Goal: Task Accomplishment & Management: Complete application form

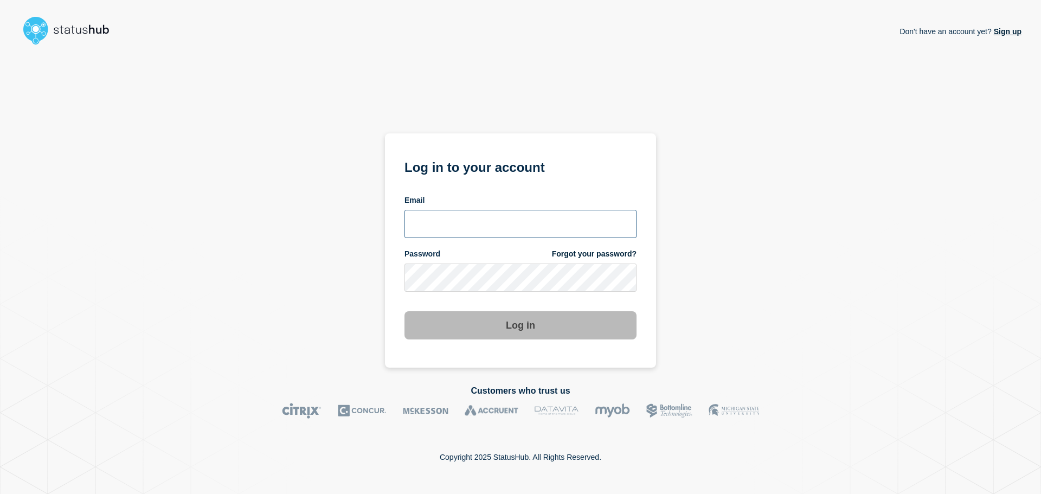
type input "yaga@stibosystems.com"
click at [533, 328] on button "Log in" at bounding box center [520, 325] width 232 height 28
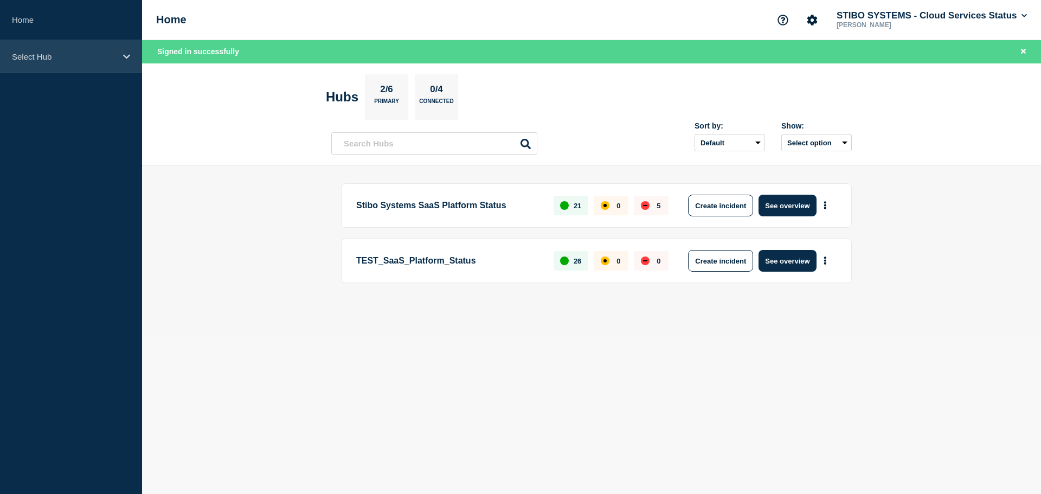
click at [123, 65] on div "Select Hub" at bounding box center [71, 56] width 142 height 33
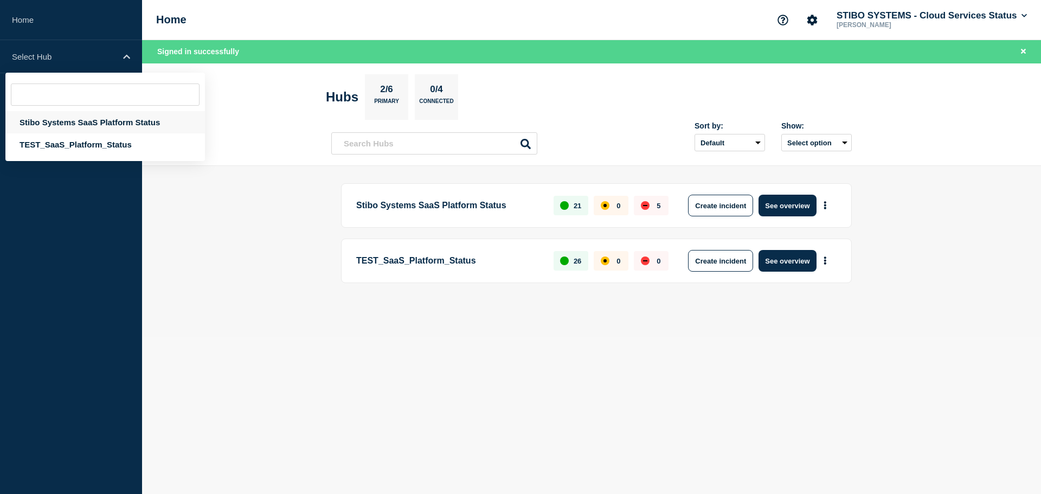
click at [101, 125] on div "Stibo Systems SaaS Platform Status" at bounding box center [105, 122] width 200 height 22
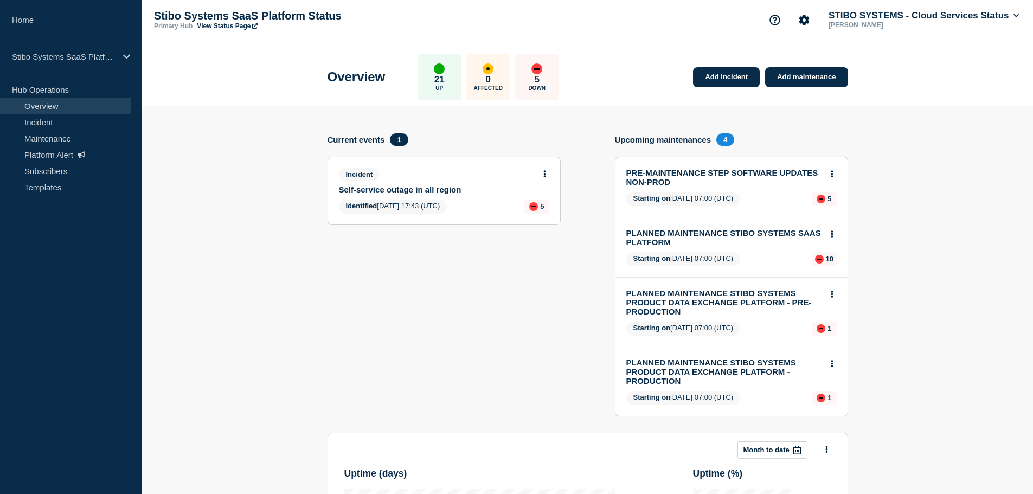
click at [355, 141] on h4 "Current events" at bounding box center [355, 139] width 57 height 9
click at [402, 187] on link "Self-service outage in all region" at bounding box center [437, 189] width 196 height 9
click at [544, 175] on icon at bounding box center [544, 173] width 3 height 7
click at [536, 201] on link "View incident" at bounding box center [540, 200] width 44 height 9
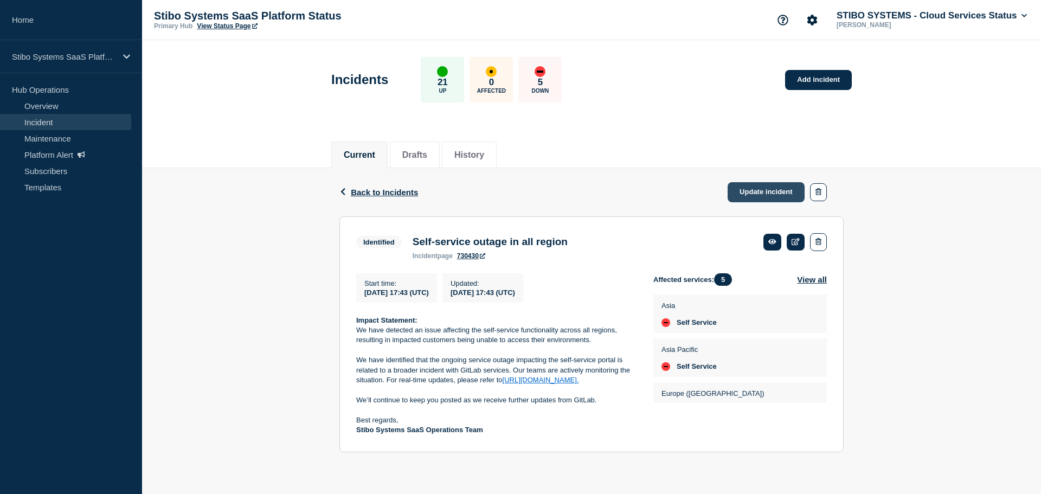
click at [747, 188] on link "Update incident" at bounding box center [766, 192] width 77 height 20
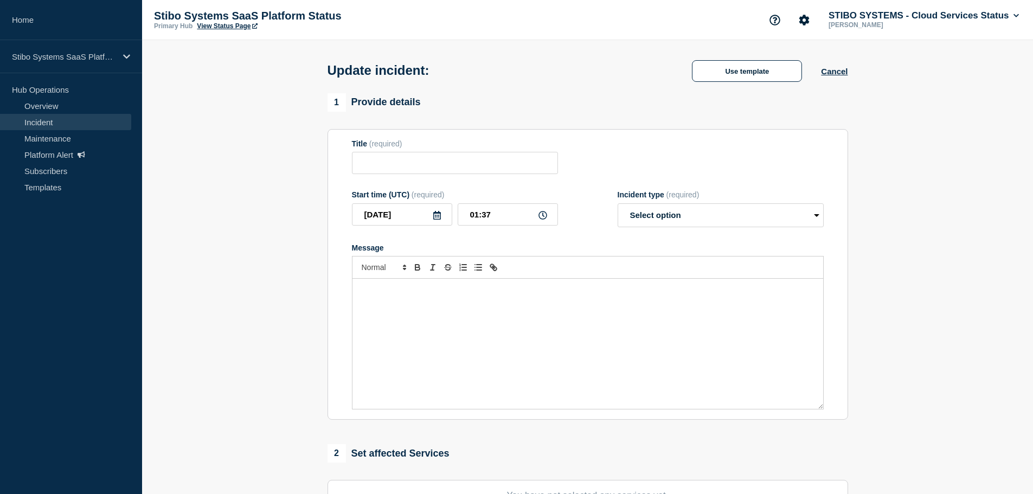
type input "Self-service outage in all region"
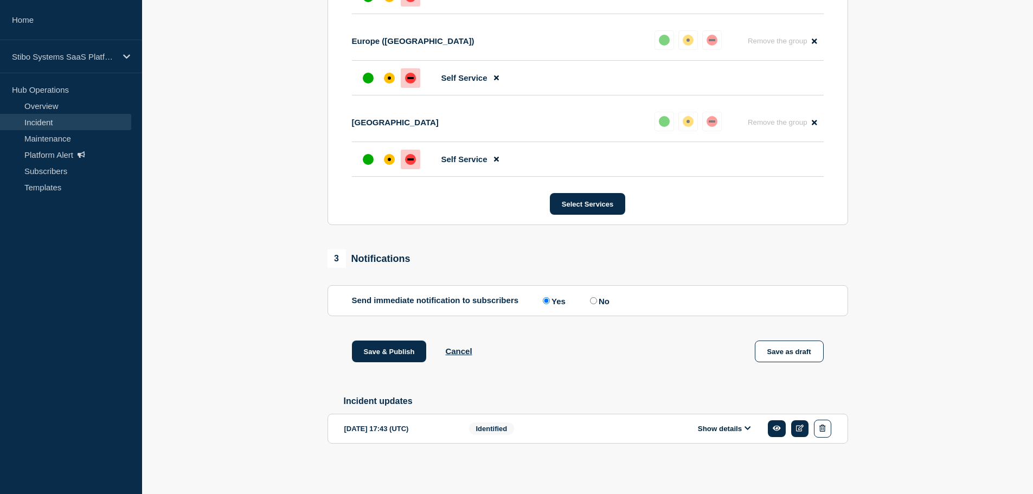
scroll to position [730, 0]
click at [744, 424] on button "Show details" at bounding box center [724, 428] width 60 height 9
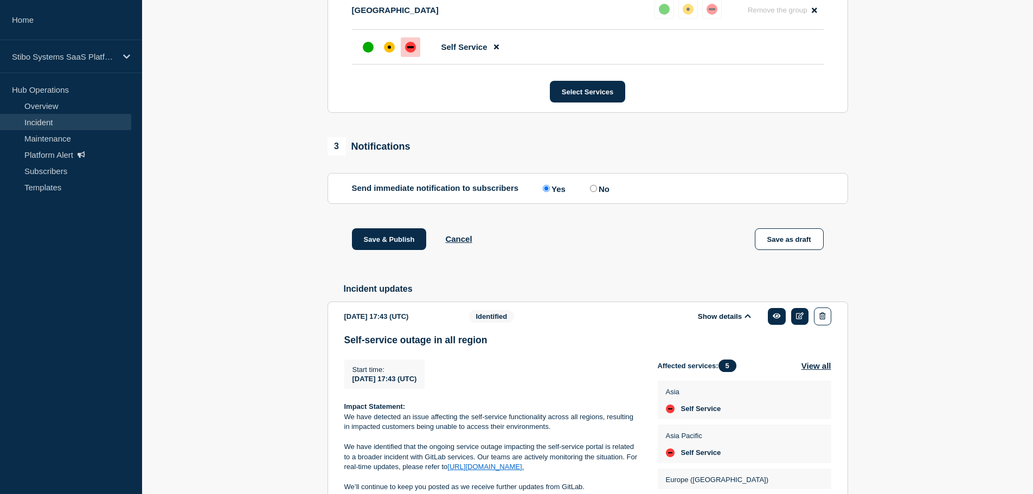
scroll to position [937, 0]
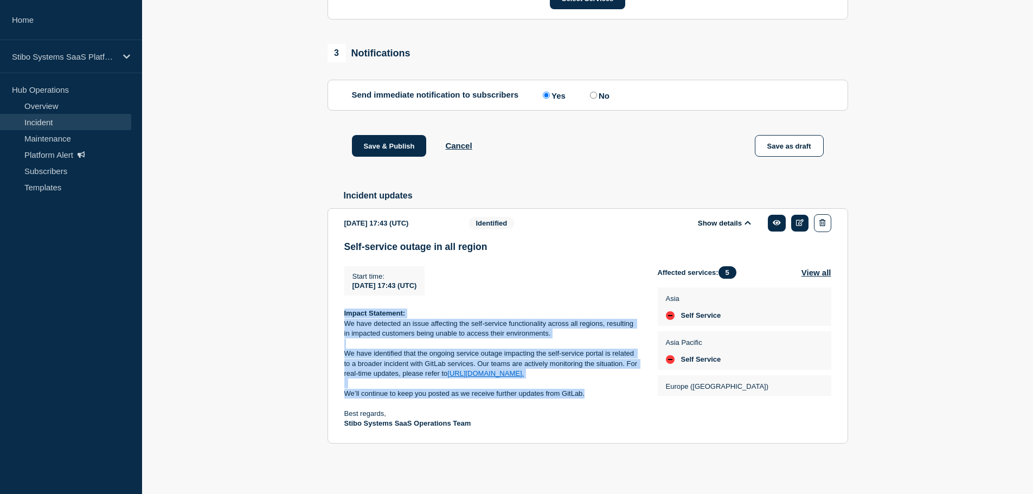
drag, startPoint x: 588, startPoint y: 390, endPoint x: 344, endPoint y: 314, distance: 256.2
click at [344, 314] on div "Impact Statement: We have detected an issue affecting the self-service function…" at bounding box center [492, 368] width 296 height 120
copy div "Impact Statement: We have detected an issue affecting the self-service function…"
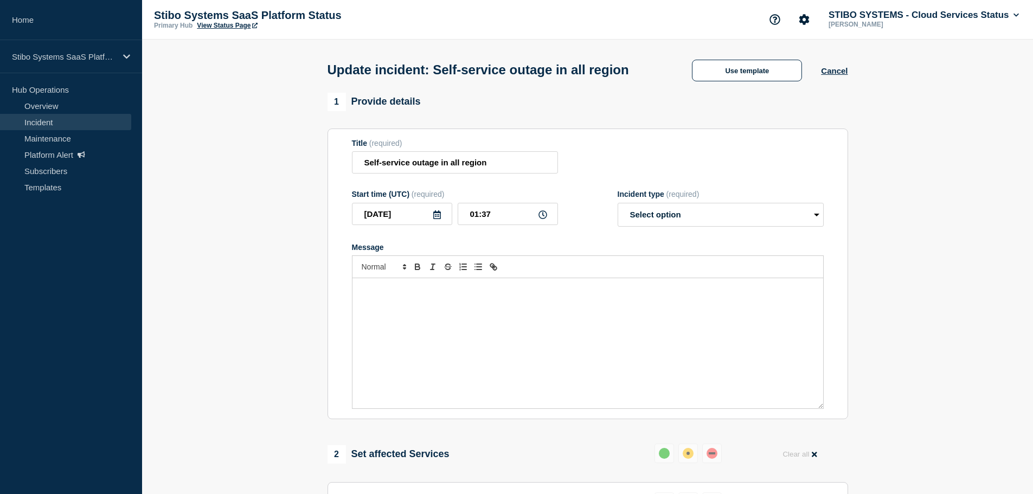
scroll to position [0, 0]
click at [431, 318] on div "Message" at bounding box center [587, 344] width 471 height 130
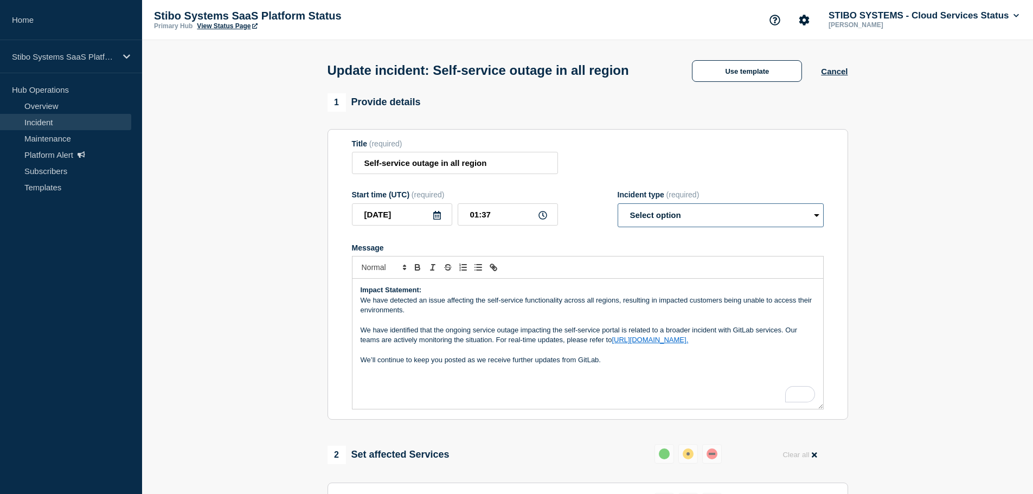
click at [700, 227] on select "Select option Investigating Identified Monitoring Resolved" at bounding box center [720, 215] width 206 height 24
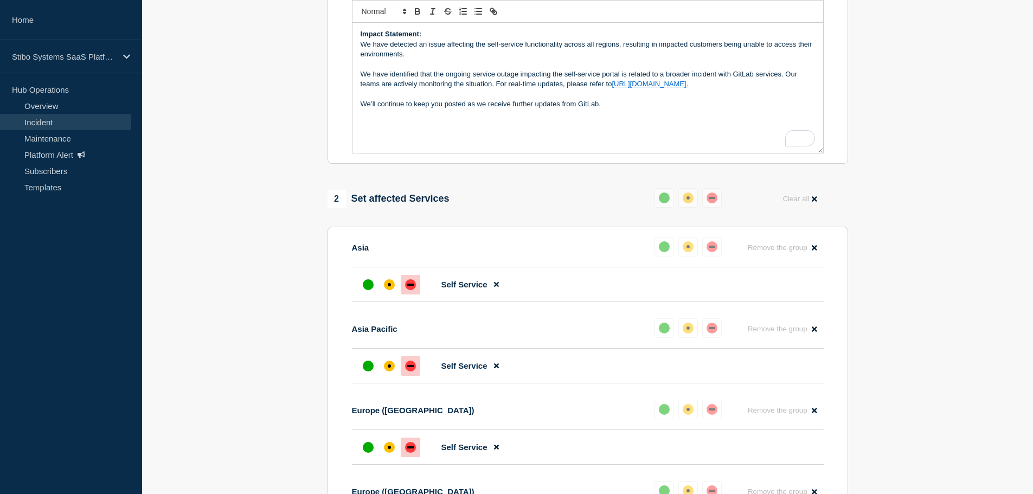
scroll to position [163, 0]
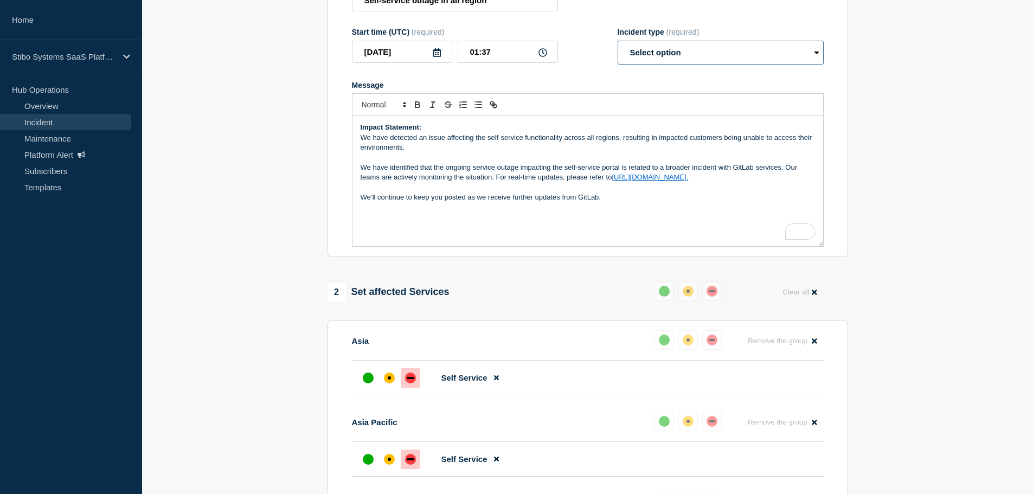
click at [676, 65] on select "Select option Investigating Identified Monitoring Resolved" at bounding box center [720, 53] width 206 height 24
select select "identified"
click at [617, 61] on select "Select option Investigating Identified Monitoring Resolved" at bounding box center [720, 53] width 206 height 24
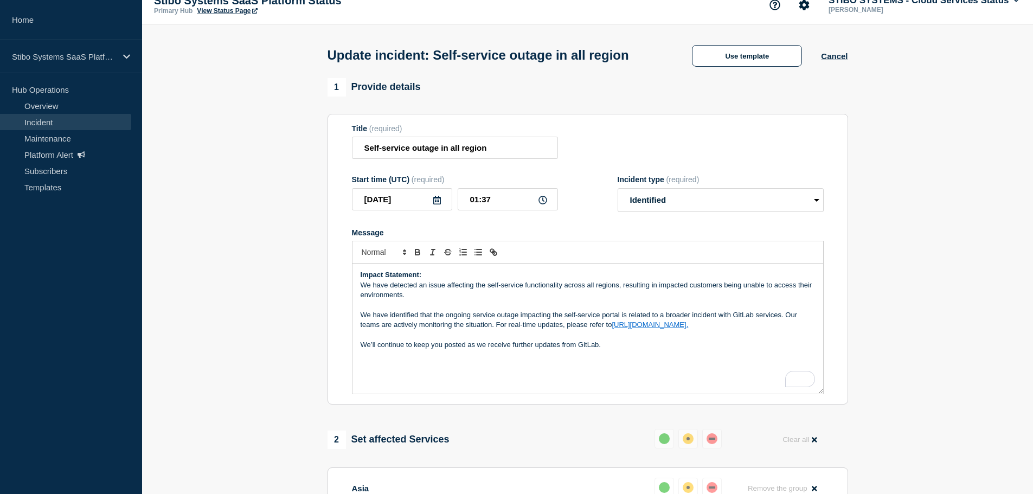
scroll to position [0, 0]
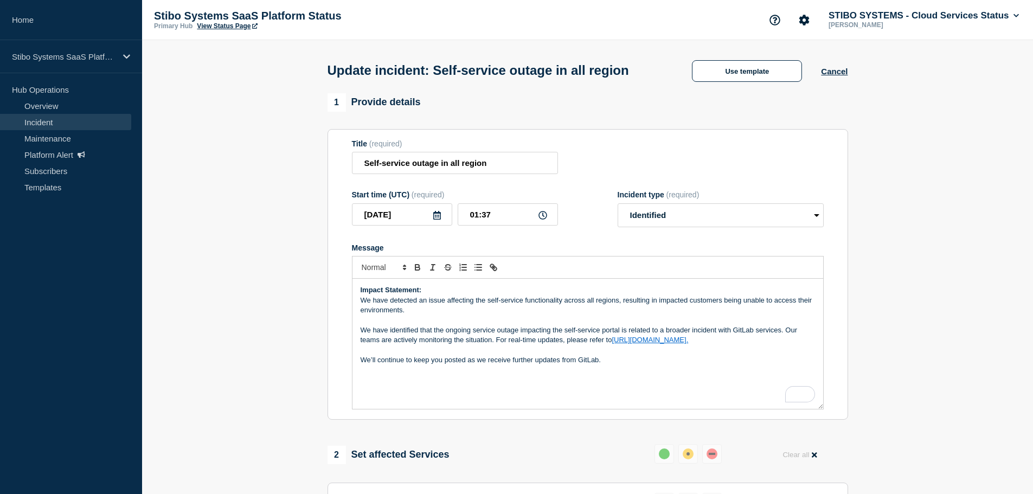
drag, startPoint x: 698, startPoint y: 363, endPoint x: 614, endPoint y: 364, distance: 84.0
click at [614, 345] on p "We have identified that the ongoing service outage impacting the self-service p…" at bounding box center [588, 335] width 454 height 20
copy link "https://status.gitlab.com/."
drag, startPoint x: 496, startPoint y: 359, endPoint x: 706, endPoint y: 363, distance: 210.4
click at [706, 345] on p "We have identified that the ongoing service outage impacting the self-service p…" at bounding box center [588, 335] width 454 height 20
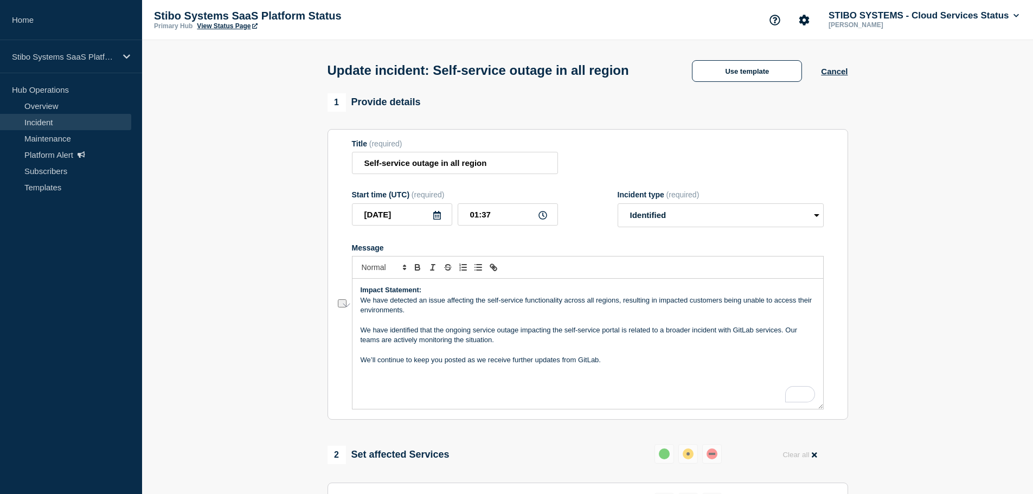
drag, startPoint x: 418, startPoint y: 362, endPoint x: 511, endPoint y: 362, distance: 93.2
click at [511, 345] on p "We have identified that the ongoing service outage impacting the self-service p…" at bounding box center [588, 335] width 454 height 20
click at [590, 365] on p "We’ll continue to keep you posted as we receive further updates from GitLab." at bounding box center [588, 360] width 454 height 10
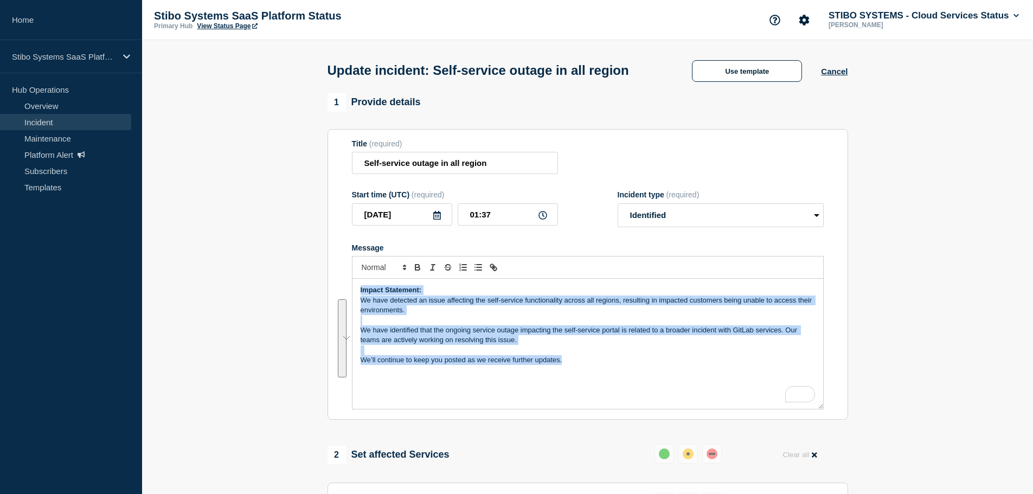
drag, startPoint x: 575, startPoint y: 383, endPoint x: 345, endPoint y: 311, distance: 240.7
click at [345, 311] on section "Title (required) Self-service outage in all region Start time (UTC) (required) …" at bounding box center [587, 274] width 520 height 291
copy div "Impact Statement: We have detected an issue affecting the self-service function…"
click at [533, 345] on p "We have identified that the ongoing service outage impacting the self-service p…" at bounding box center [588, 335] width 454 height 20
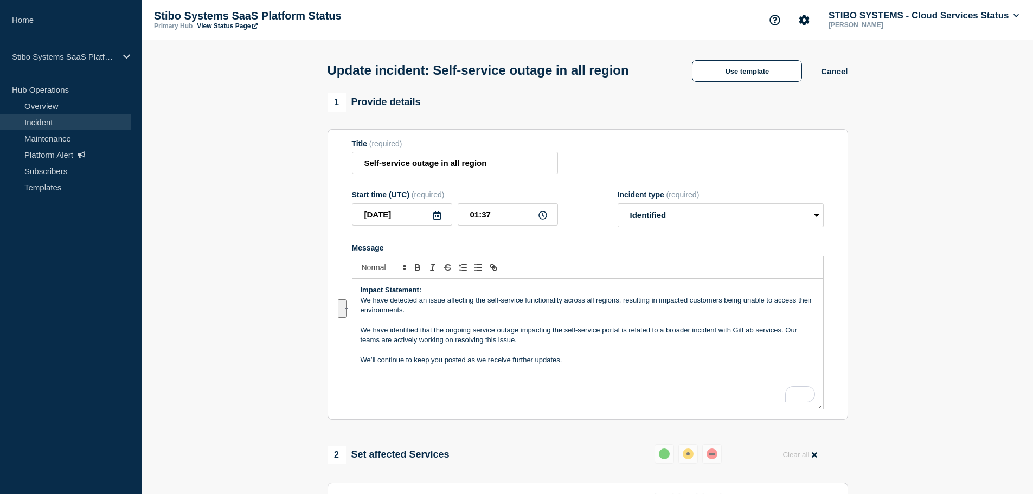
drag, startPoint x: 533, startPoint y: 360, endPoint x: 784, endPoint y: 352, distance: 251.1
click at [784, 345] on p "We have identified that the ongoing service outage impacting the self-service p…" at bounding box center [588, 335] width 454 height 20
click at [557, 392] on div "Impact Statement: We have detected an issue affecting the self-service function…" at bounding box center [587, 344] width 471 height 130
drag, startPoint x: 563, startPoint y: 382, endPoint x: 358, endPoint y: 381, distance: 204.4
click at [358, 381] on div "Impact Statement: We have detected an issue affecting the self-service function…" at bounding box center [587, 344] width 471 height 130
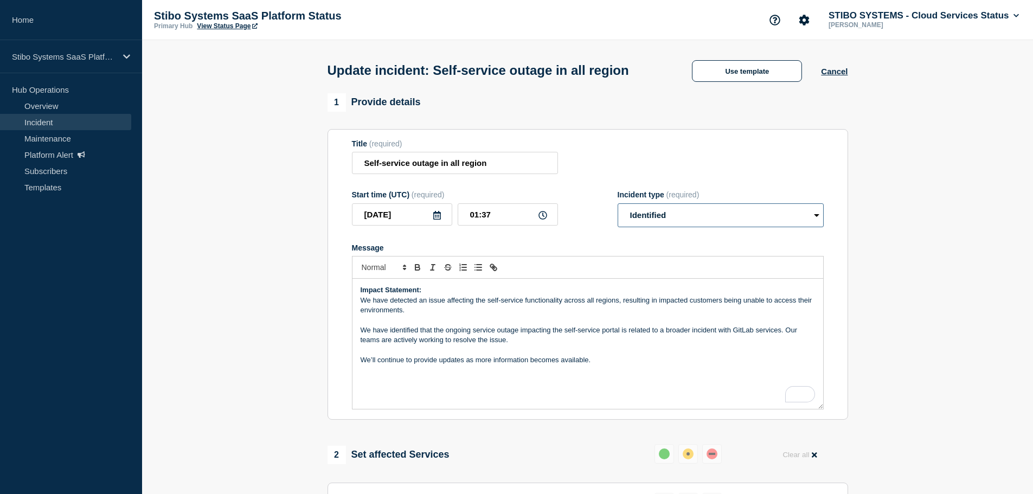
click at [778, 227] on select "Select option Investigating Identified Monitoring Resolved" at bounding box center [720, 215] width 206 height 24
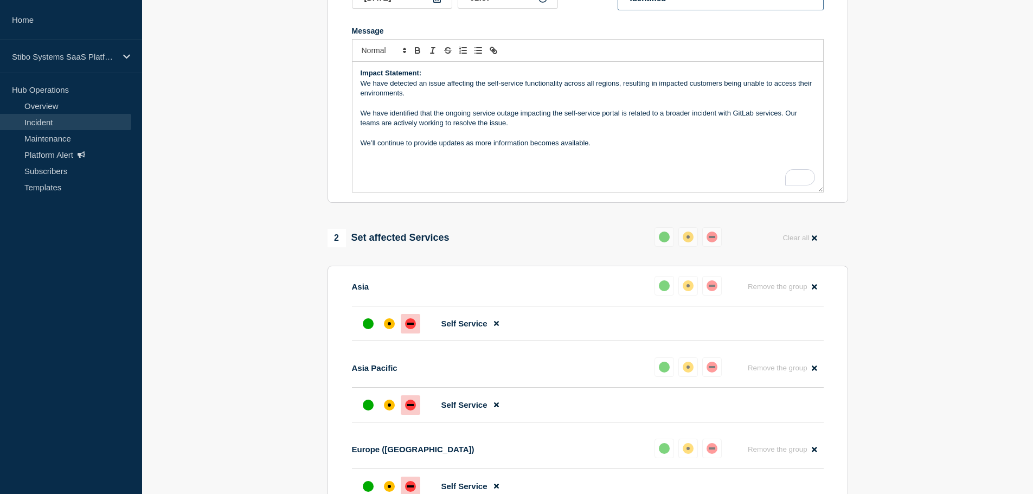
scroll to position [108, 0]
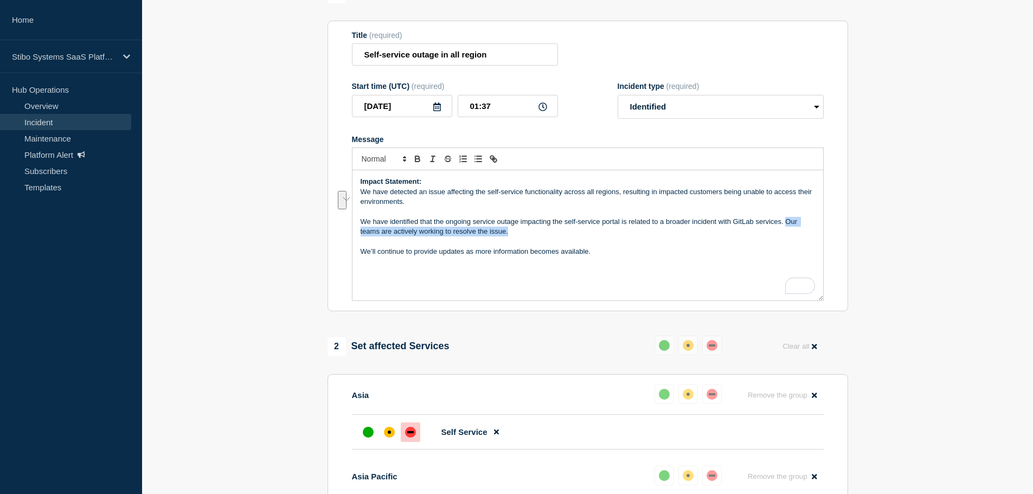
drag, startPoint x: 786, startPoint y: 244, endPoint x: 790, endPoint y: 251, distance: 8.0
click at [790, 237] on p "We have identified that the ongoing service outage impacting the self-service p…" at bounding box center [588, 227] width 454 height 20
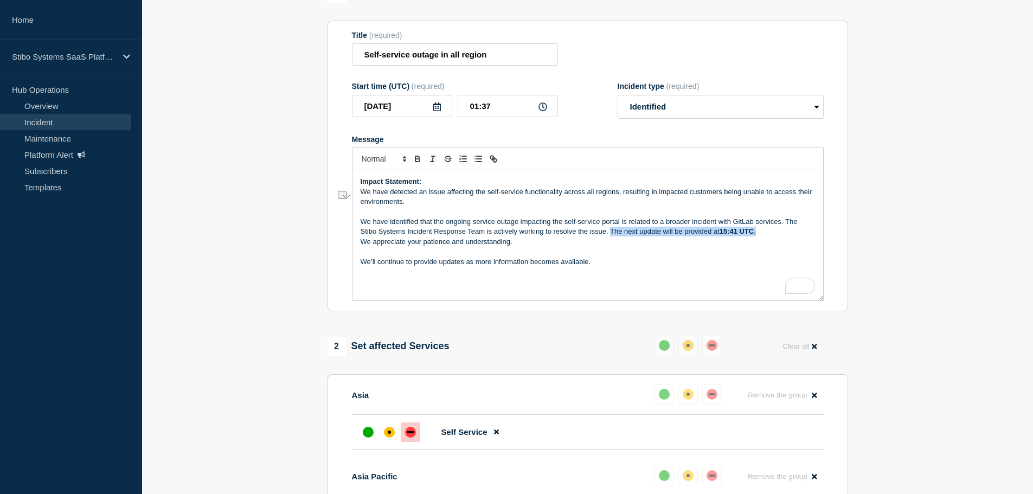
drag, startPoint x: 610, startPoint y: 253, endPoint x: 760, endPoint y: 252, distance: 149.6
click at [760, 237] on p "We have identified that the ongoing service outage impacting the self-service p…" at bounding box center [588, 227] width 454 height 20
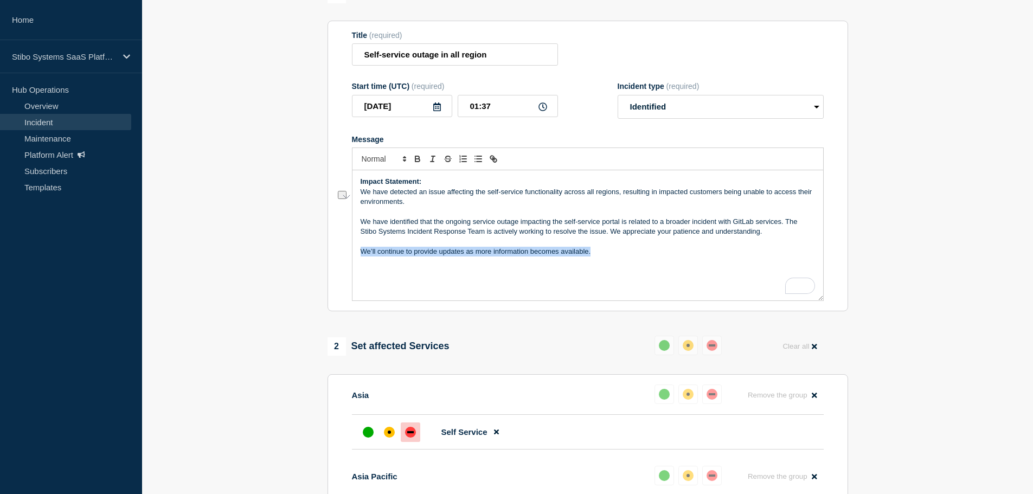
drag, startPoint x: 589, startPoint y: 274, endPoint x: 347, endPoint y: 269, distance: 242.4
click at [347, 269] on section "Title (required) Self-service outage in all region Start time (UTC) (required) …" at bounding box center [587, 166] width 520 height 291
click at [368, 284] on div "Impact Statement: We have detected an issue affecting the self-service function…" at bounding box center [587, 235] width 471 height 130
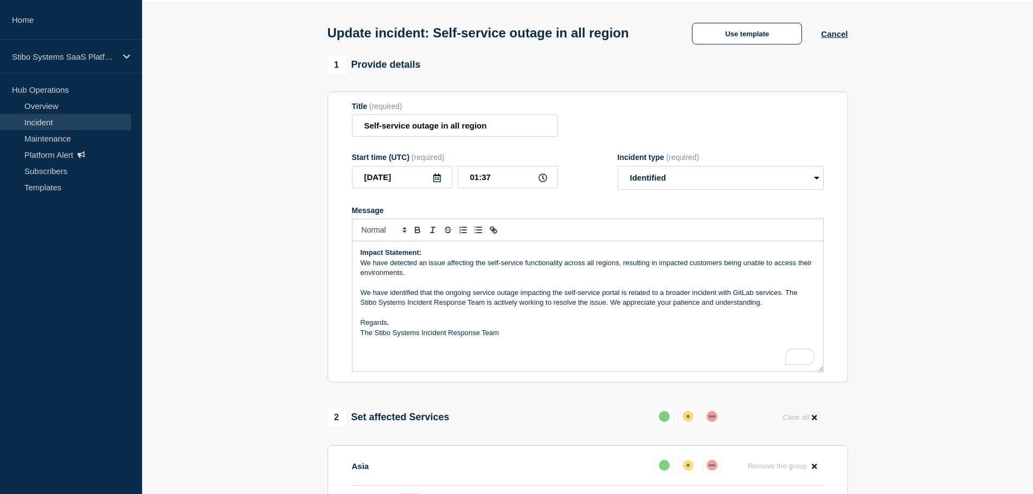
scroll to position [54, 0]
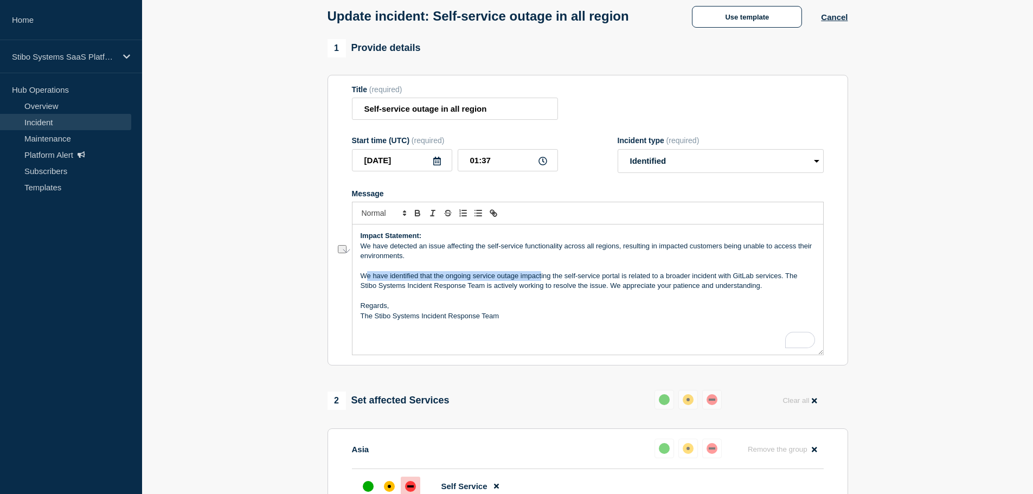
drag, startPoint x: 364, startPoint y: 298, endPoint x: 542, endPoint y: 298, distance: 177.3
click at [542, 291] on p "We have identified that the ongoing service outage impacting the self-service p…" at bounding box center [588, 281] width 454 height 20
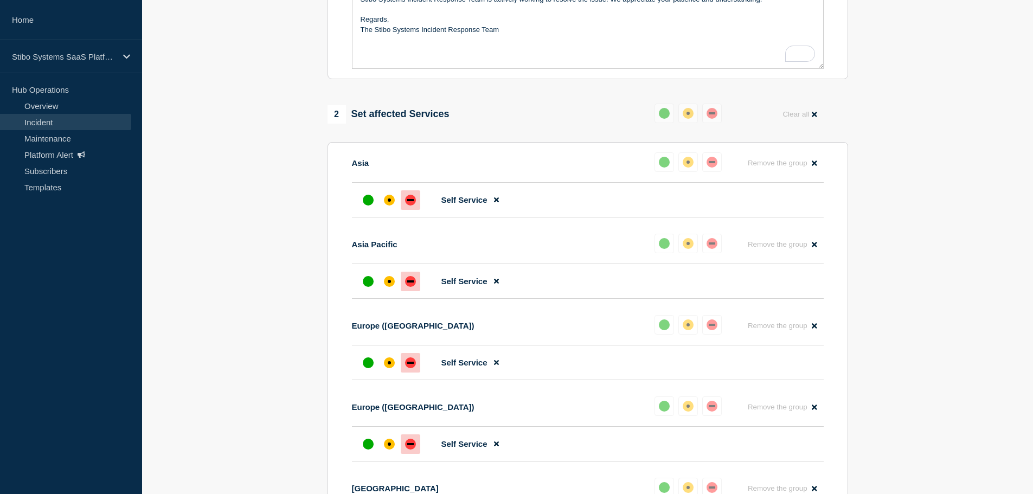
scroll to position [124, 0]
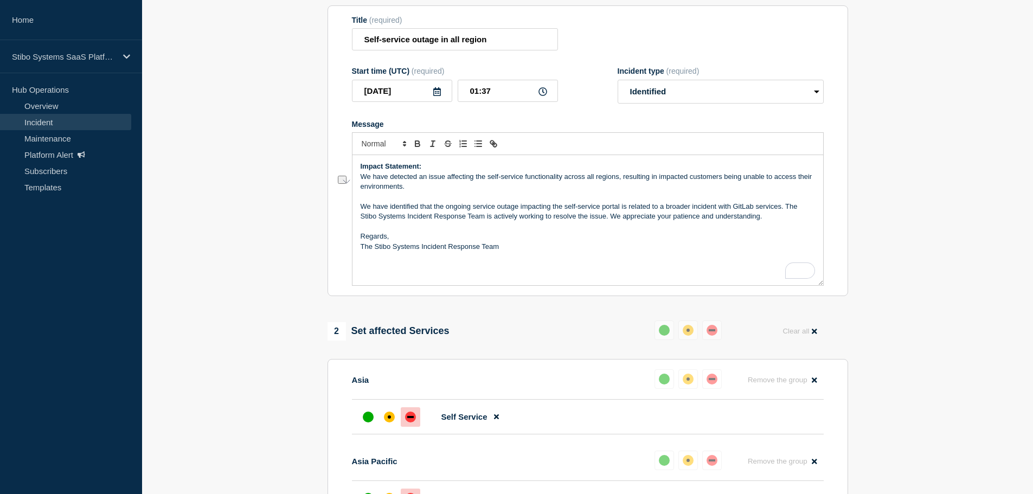
click at [732, 104] on select "Select option Investigating Identified Monitoring Resolved" at bounding box center [720, 92] width 206 height 24
click at [674, 104] on select "Select option Investigating Identified Monitoring Resolved" at bounding box center [720, 92] width 206 height 24
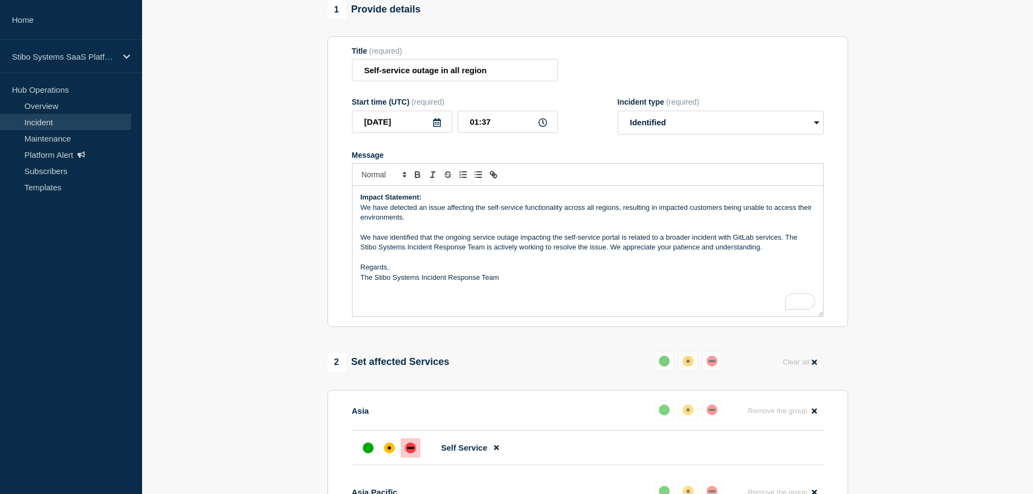
scroll to position [0, 0]
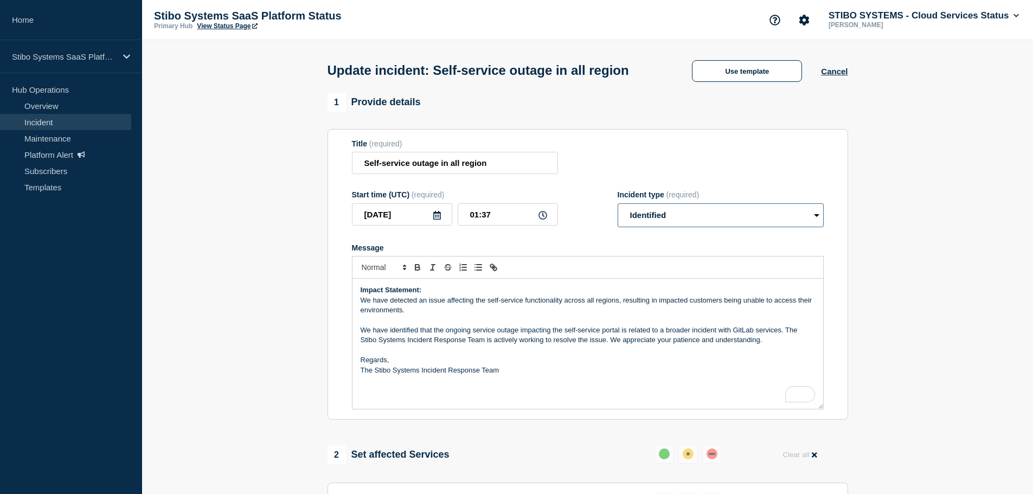
click at [686, 227] on select "Select option Investigating Identified Monitoring Resolved" at bounding box center [720, 215] width 206 height 24
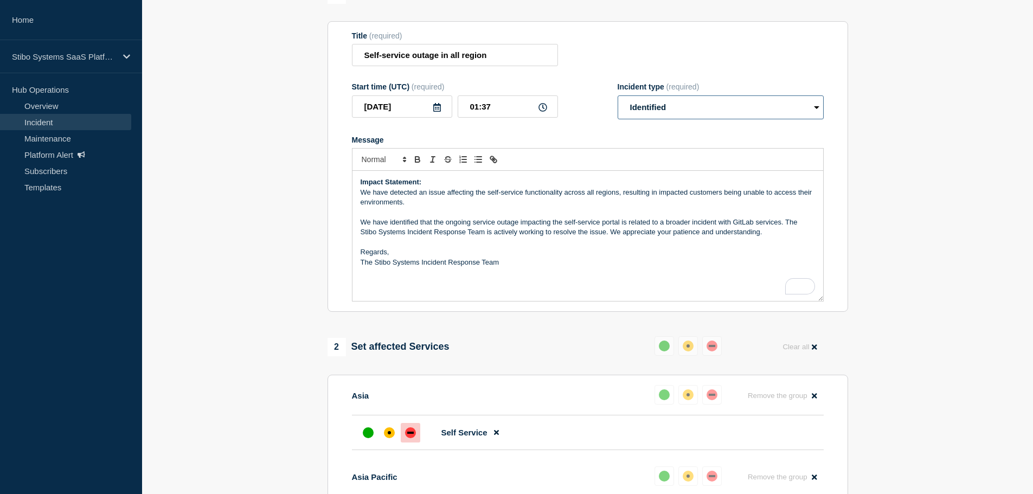
scroll to position [108, 0]
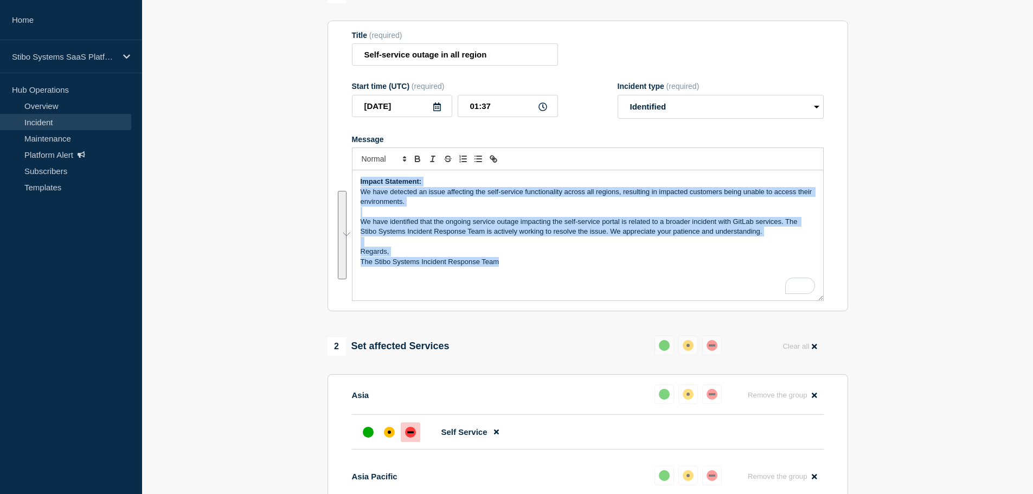
drag, startPoint x: 524, startPoint y: 288, endPoint x: 344, endPoint y: 201, distance: 200.0
click at [344, 201] on section "Title (required) Self-service outage in all region Start time (UTC) (required) …" at bounding box center [587, 166] width 520 height 291
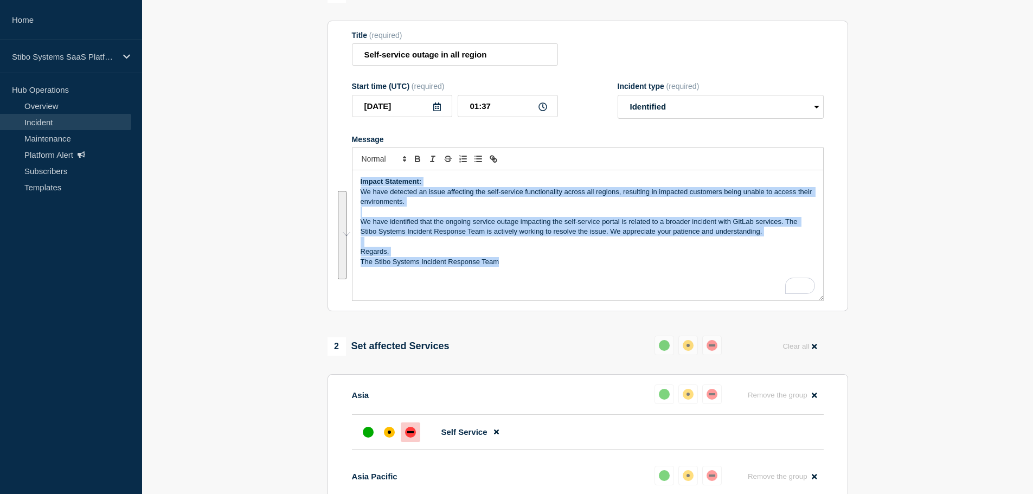
drag, startPoint x: 509, startPoint y: 279, endPoint x: 289, endPoint y: 181, distance: 240.2
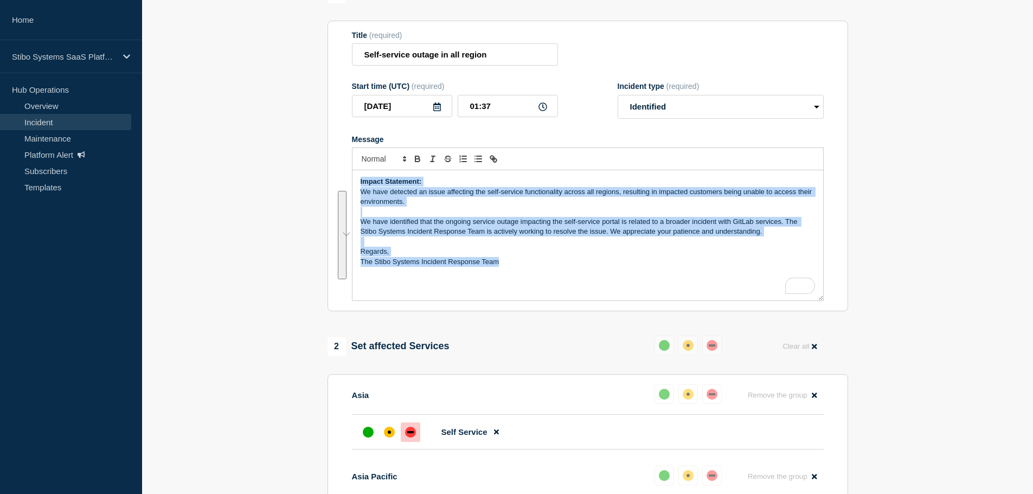
drag, startPoint x: 359, startPoint y: 202, endPoint x: 576, endPoint y: 294, distance: 235.6
click at [576, 294] on div "Impact Statement: We have detected an issue affecting the self-service function…" at bounding box center [587, 235] width 471 height 130
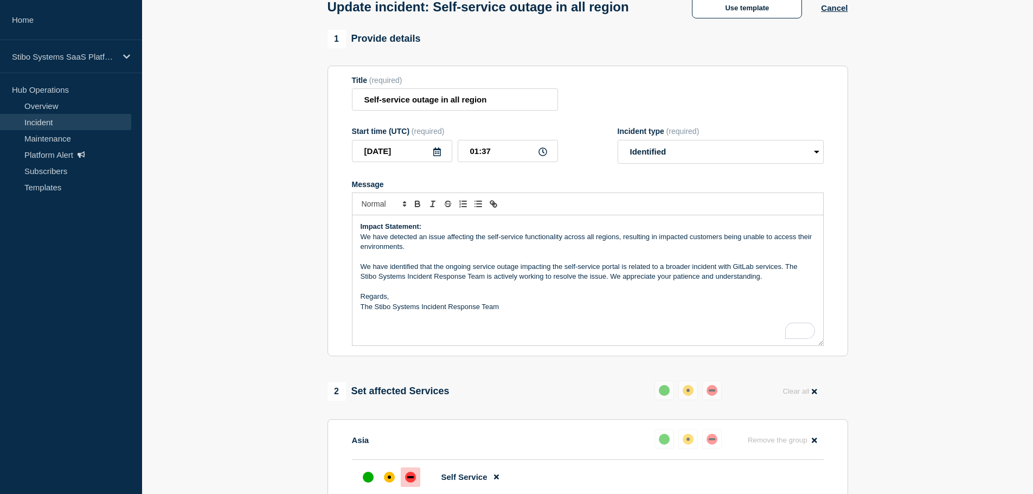
scroll to position [163, 0]
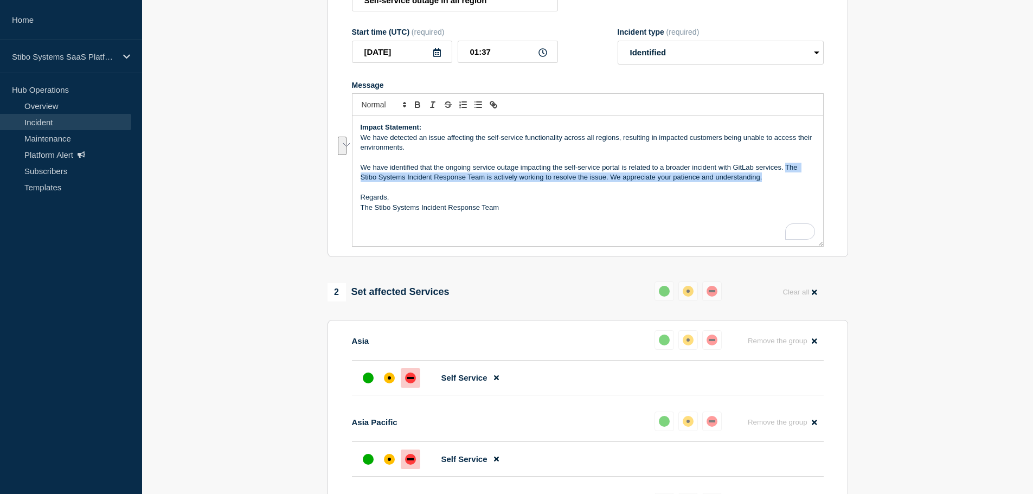
drag, startPoint x: 785, startPoint y: 185, endPoint x: 790, endPoint y: 199, distance: 14.4
click at [790, 183] on p "We have identified that the ongoing service outage impacting the self-service p…" at bounding box center [588, 173] width 454 height 20
click at [645, 202] on p "Regards," at bounding box center [588, 197] width 454 height 10
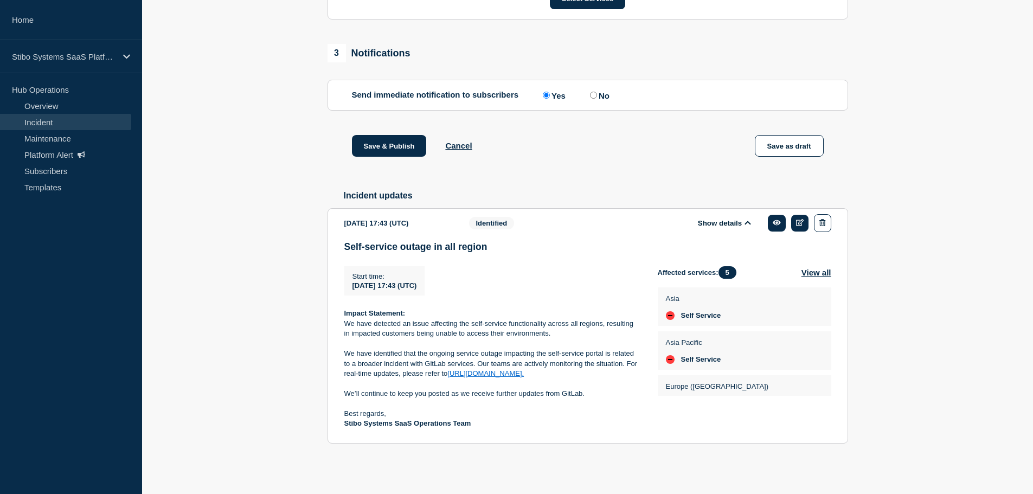
scroll to position [937, 0]
drag, startPoint x: 374, startPoint y: 285, endPoint x: 421, endPoint y: 286, distance: 47.2
click at [417, 286] on span "2025-10-07 17:43 (UTC)" at bounding box center [384, 285] width 65 height 8
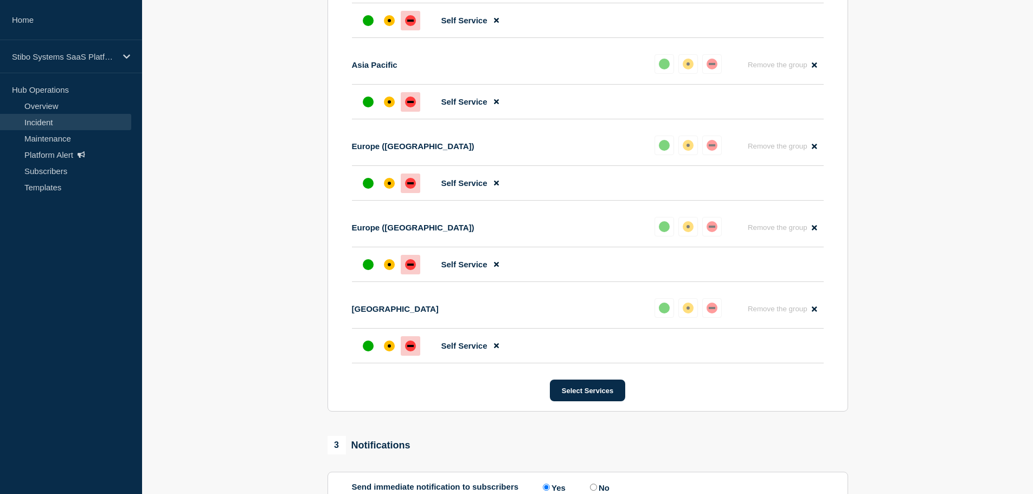
scroll to position [705, 0]
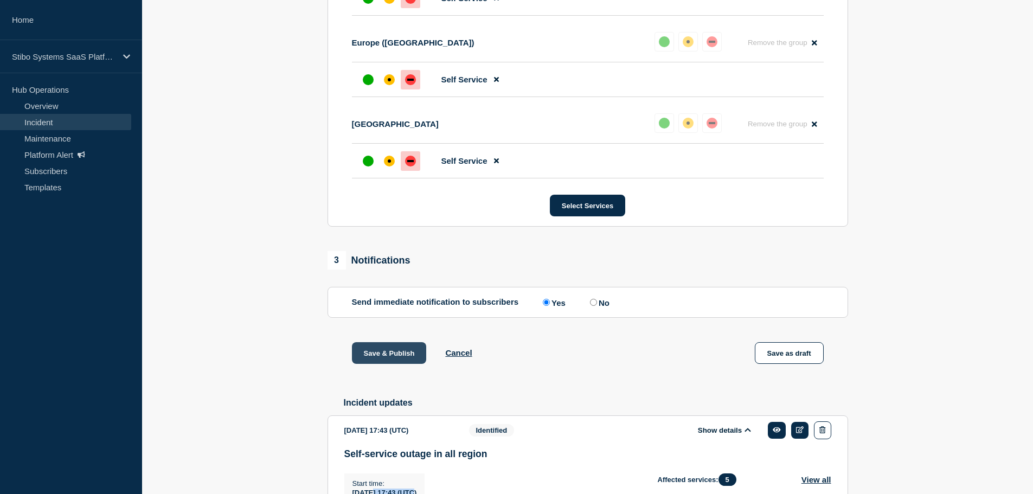
click at [374, 364] on button "Save & Publish" at bounding box center [389, 353] width 75 height 22
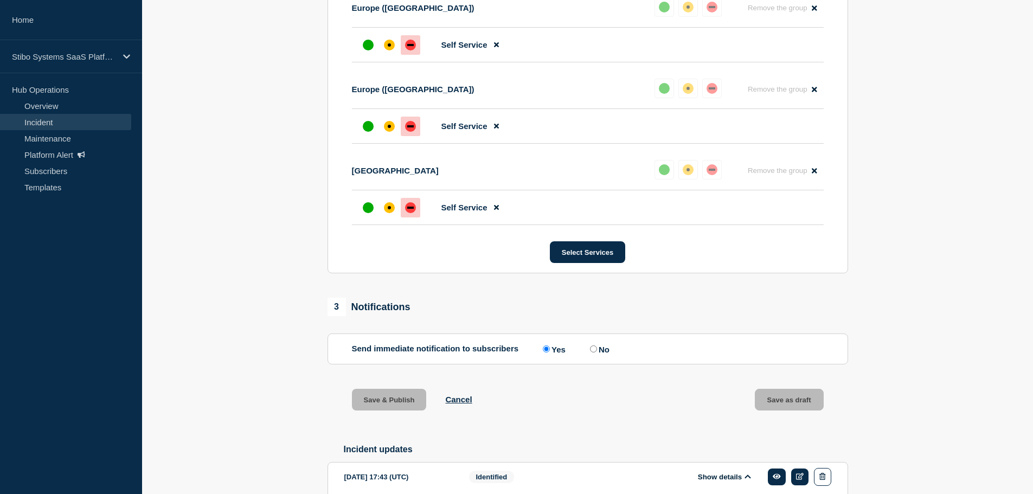
scroll to position [651, 0]
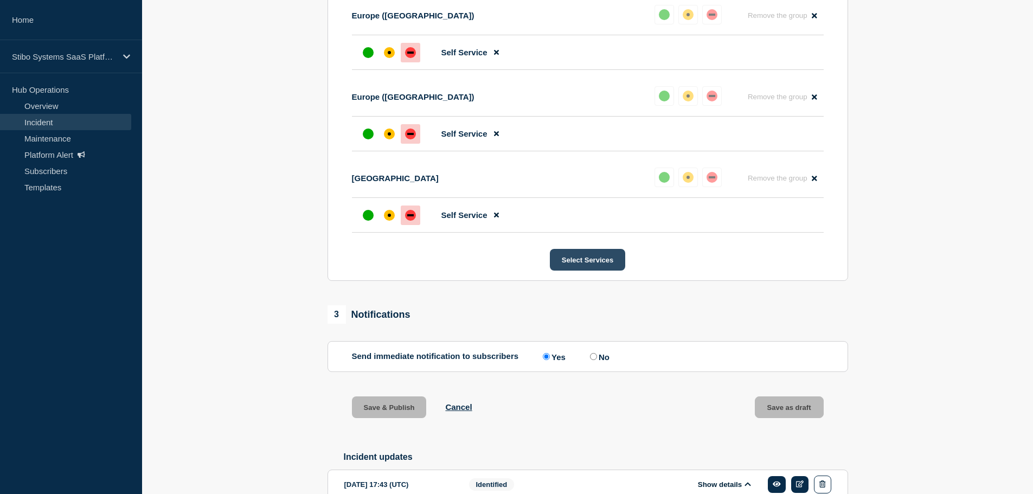
click at [576, 271] on button "Select Services" at bounding box center [587, 260] width 75 height 22
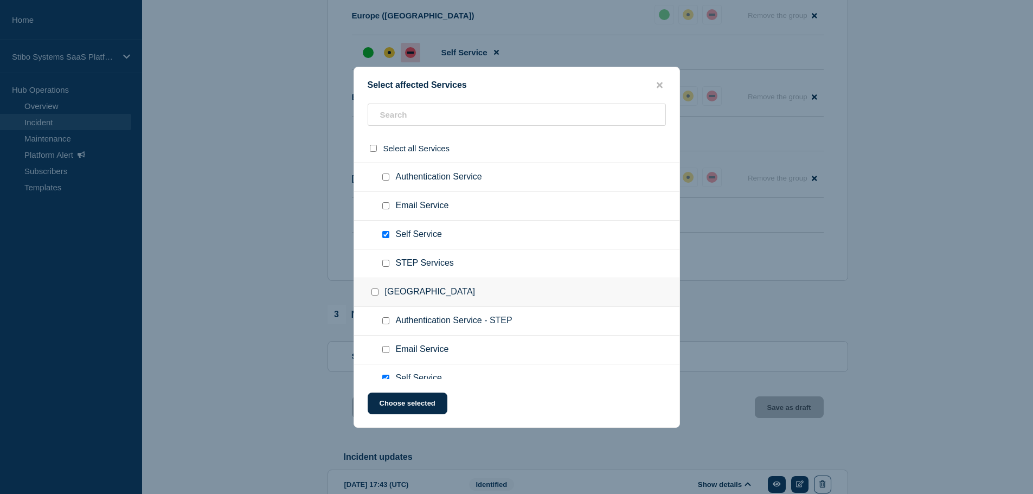
scroll to position [596, 0]
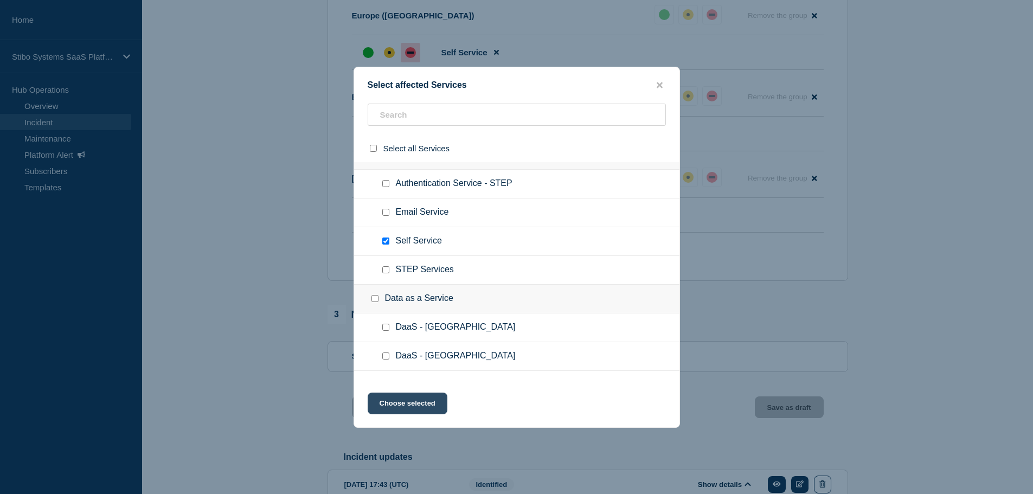
click at [398, 404] on button "Choose selected" at bounding box center [408, 403] width 80 height 22
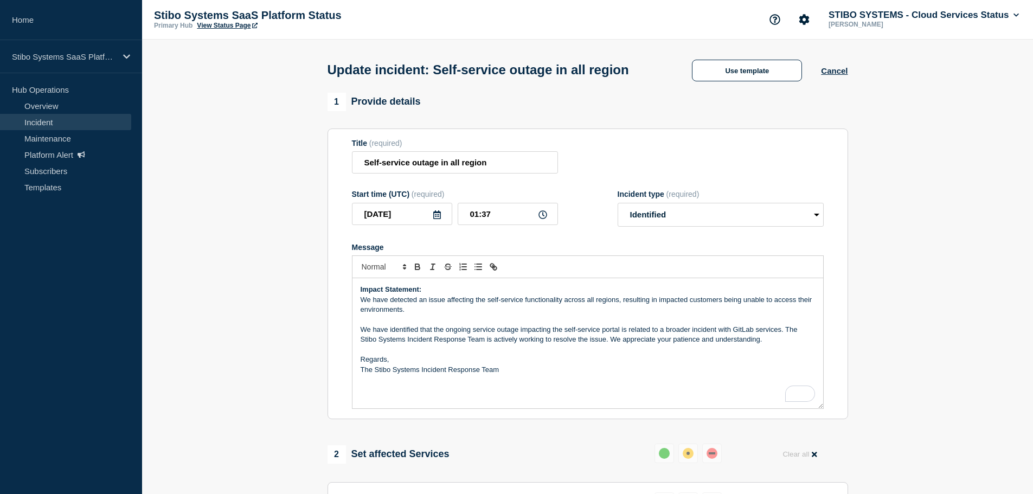
scroll to position [0, 0]
click at [431, 174] on input "Self-service outage in all region" at bounding box center [455, 163] width 206 height 22
click at [496, 226] on input "01:37" at bounding box center [508, 214] width 100 height 22
type input "02:00"
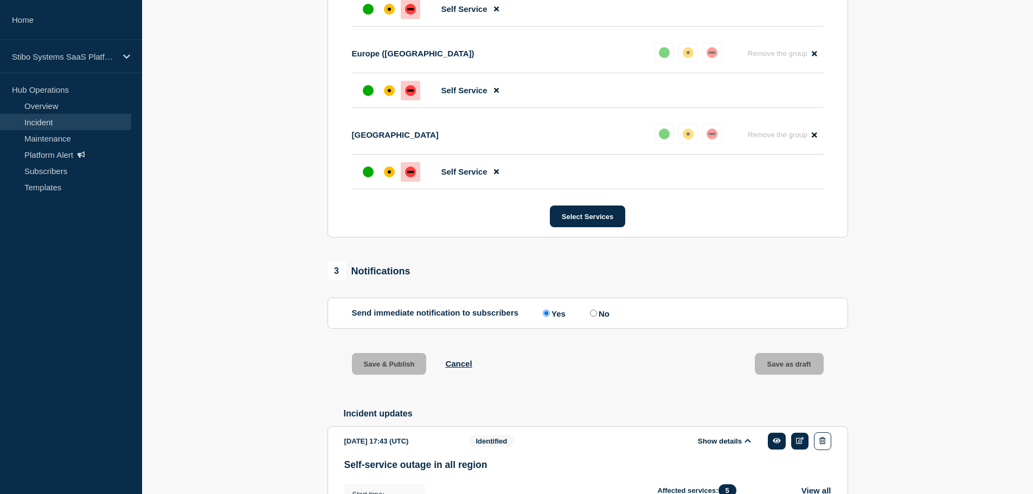
scroll to position [705, 0]
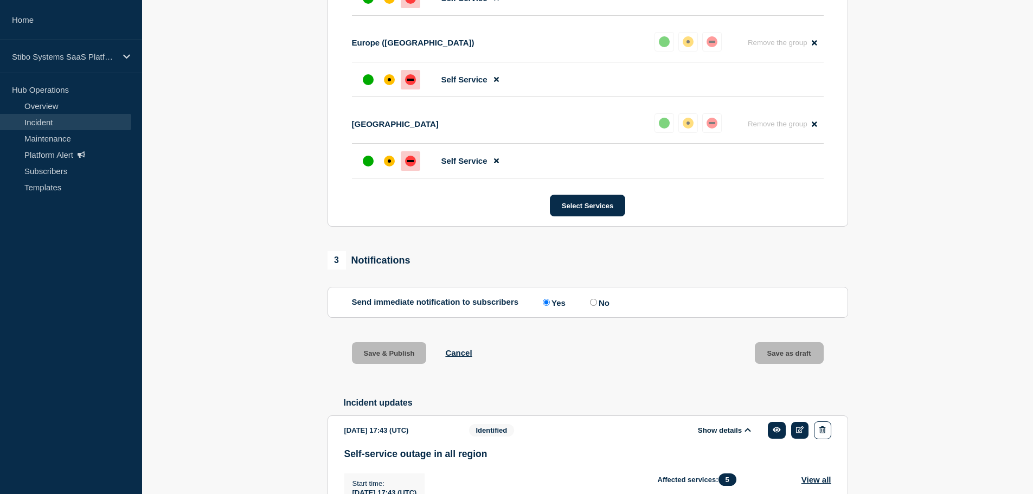
click at [597, 306] on input "No" at bounding box center [593, 302] width 7 height 7
radio input "true"
click at [545, 306] on input "Yes" at bounding box center [546, 302] width 7 height 7
radio input "true"
radio input "false"
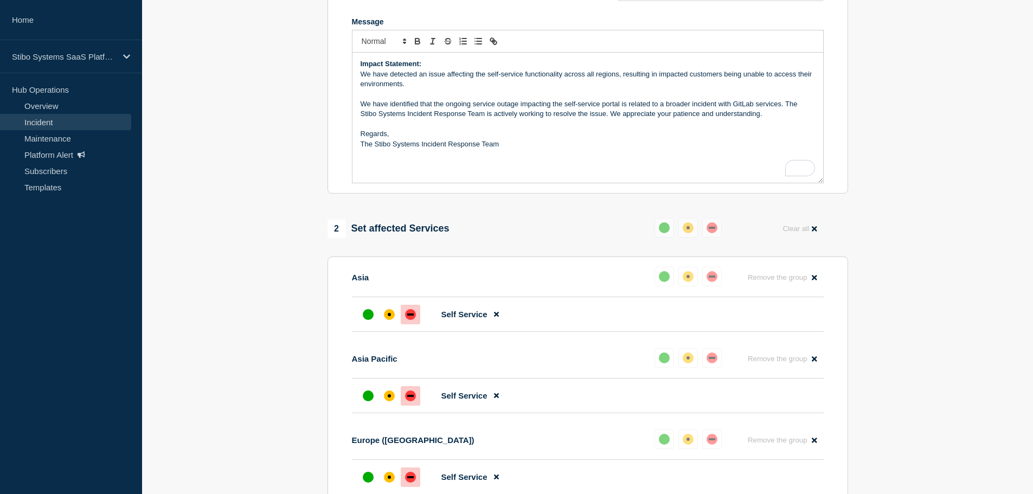
scroll to position [163, 0]
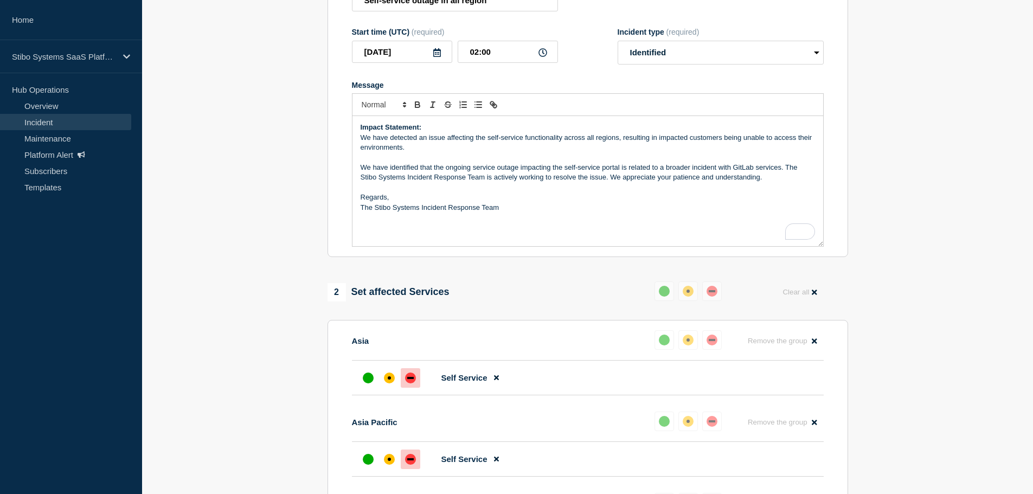
click at [451, 192] on p "To enrich screen reader interactions, please activate Accessibility in Grammarl…" at bounding box center [588, 188] width 454 height 10
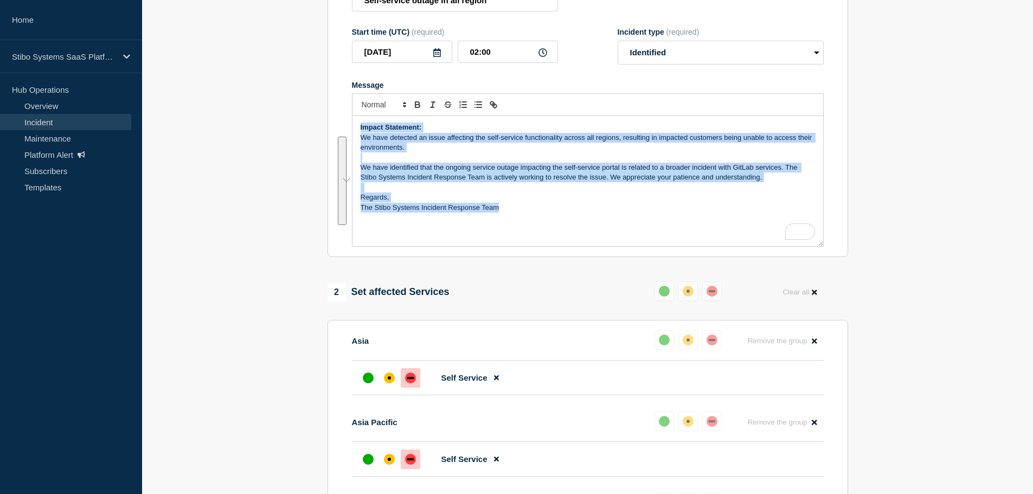
copy div "Impact Statement: We have detected an issue affecting the self-service function…"
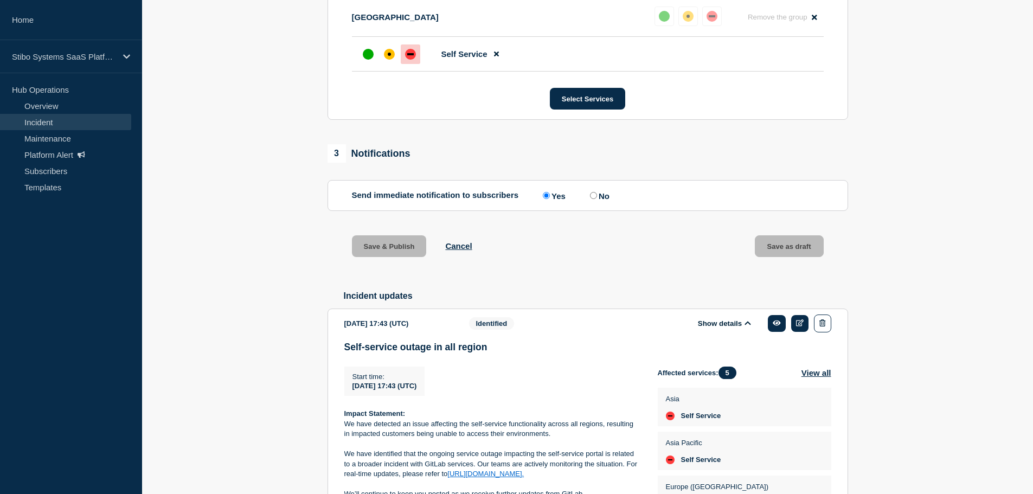
scroll to position [813, 0]
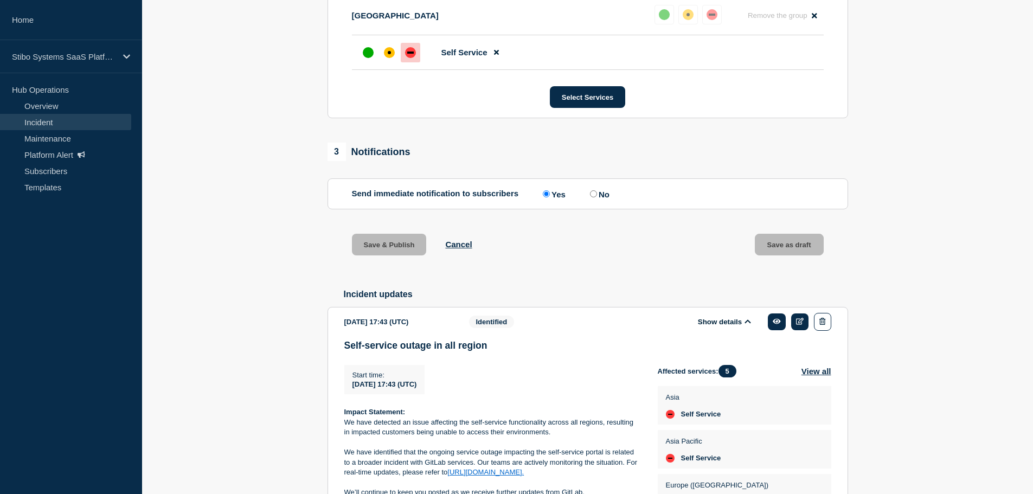
click at [455, 255] on div "Save & Publish Cancel" at bounding box center [412, 245] width 120 height 22
click at [456, 249] on button "Cancel" at bounding box center [458, 244] width 27 height 9
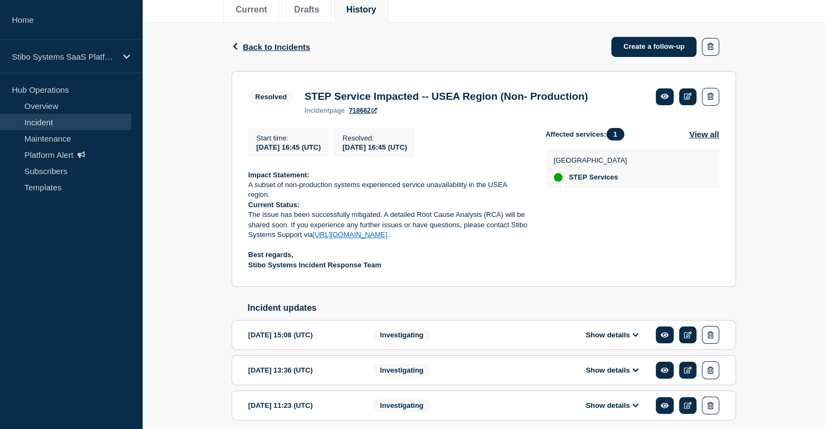
scroll to position [192, 0]
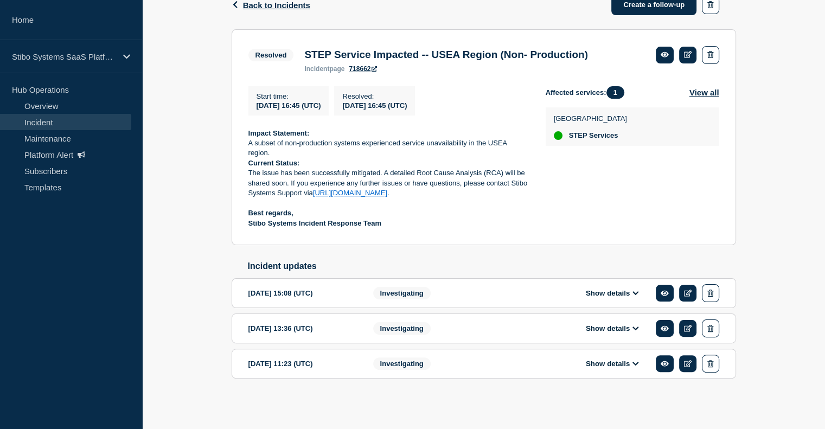
click at [636, 362] on icon at bounding box center [635, 363] width 7 height 7
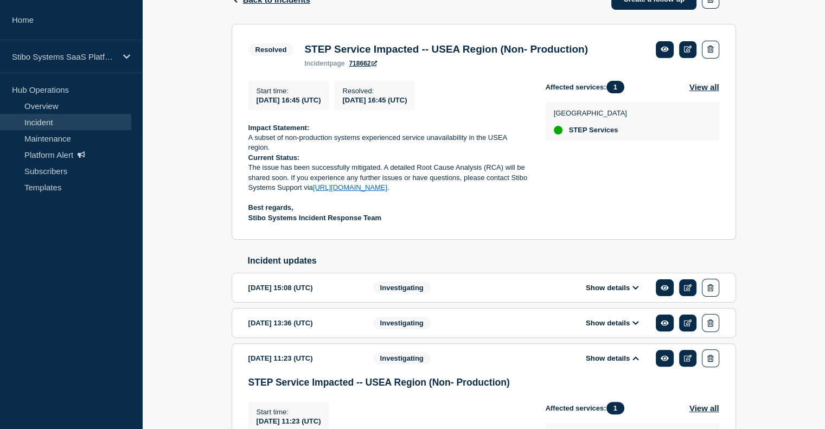
scroll to position [339, 0]
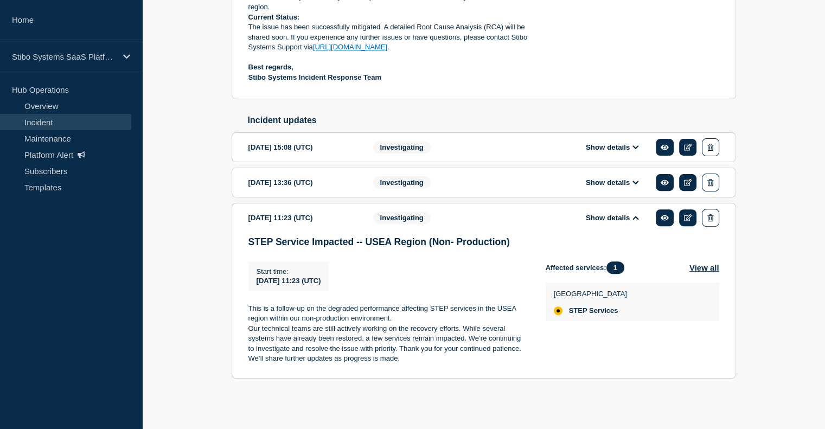
click at [502, 182] on div "Investigating" at bounding box center [439, 182] width 132 height 18
click at [638, 182] on icon at bounding box center [635, 182] width 7 height 7
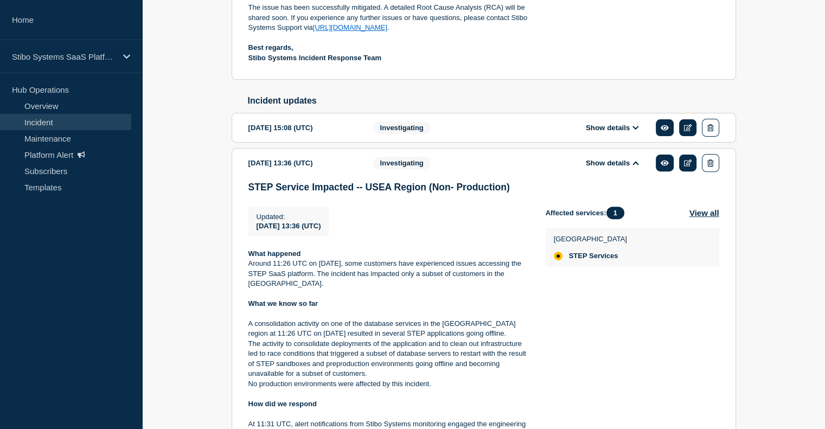
scroll to position [231, 0]
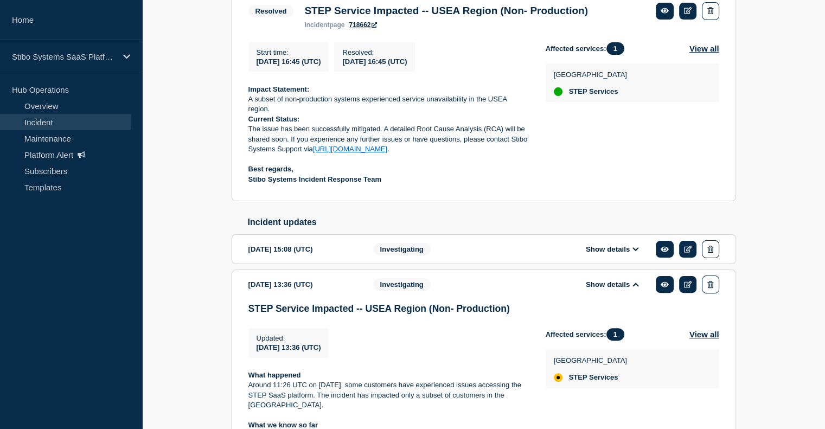
click at [507, 258] on div "2025-09-18 15:08 (UTC) Show details Investigating" at bounding box center [483, 249] width 471 height 18
click at [624, 254] on button "Show details" at bounding box center [612, 248] width 60 height 9
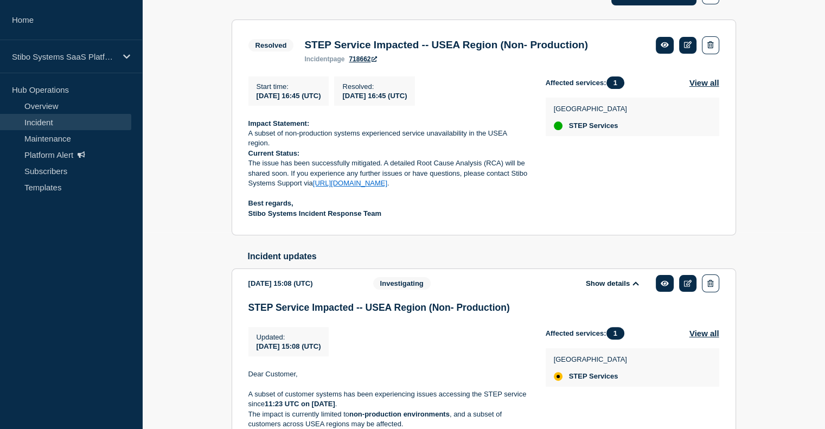
scroll to position [394, 0]
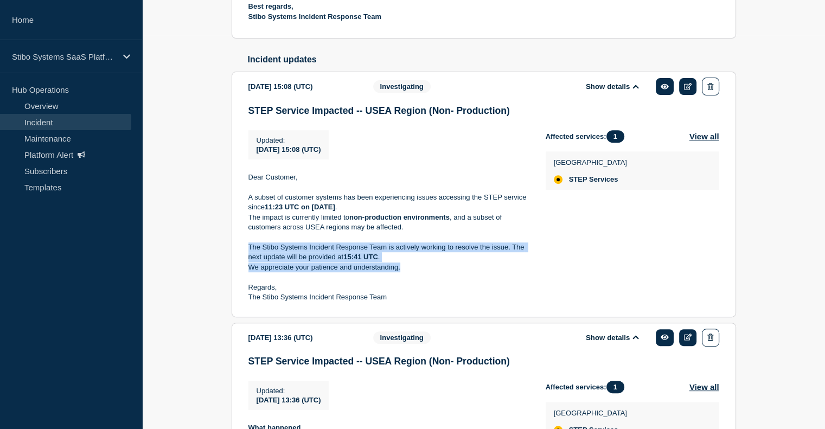
drag, startPoint x: 404, startPoint y: 275, endPoint x: 247, endPoint y: 254, distance: 158.6
click at [247, 254] on section "2025-09-18 15:08 (UTC) Show details Investigating STEP Service Impacted -- USEA…" at bounding box center [483, 194] width 504 height 245
copy div "The Stibo Systems Incident Response Team is actively working to resolve the iss…"
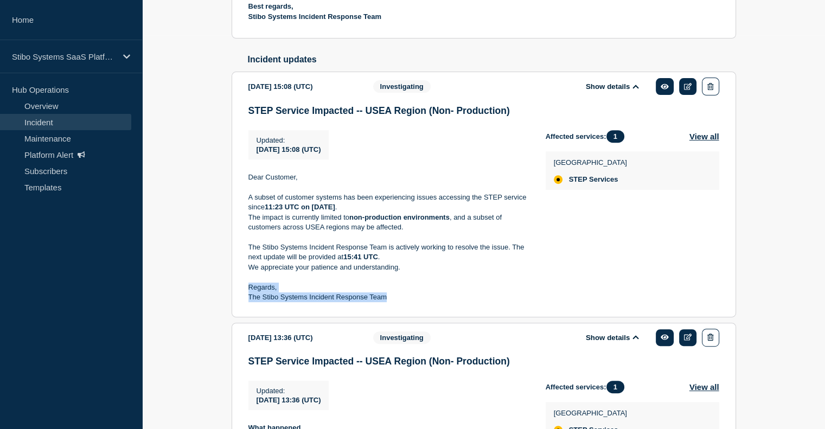
drag, startPoint x: 390, startPoint y: 306, endPoint x: 241, endPoint y: 297, distance: 149.4
click at [241, 297] on section "2025-09-18 15:08 (UTC) Show details Investigating STEP Service Impacted -- USEA…" at bounding box center [483, 194] width 504 height 245
copy div "Regards, The Stibo Systems Incident Response Team"
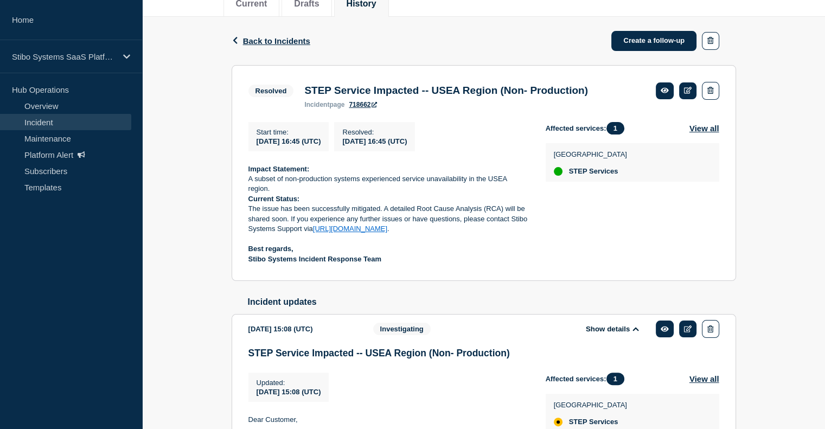
scroll to position [108, 0]
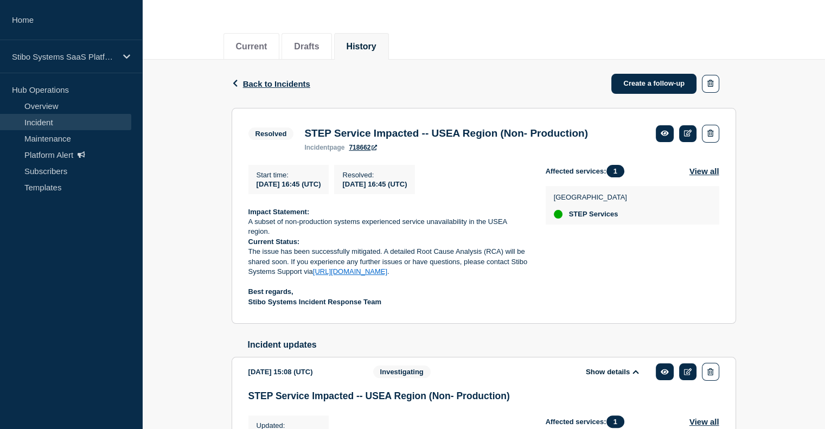
click at [38, 123] on link "Incident" at bounding box center [65, 122] width 131 height 16
click at [249, 42] on button "Current" at bounding box center [251, 47] width 31 height 10
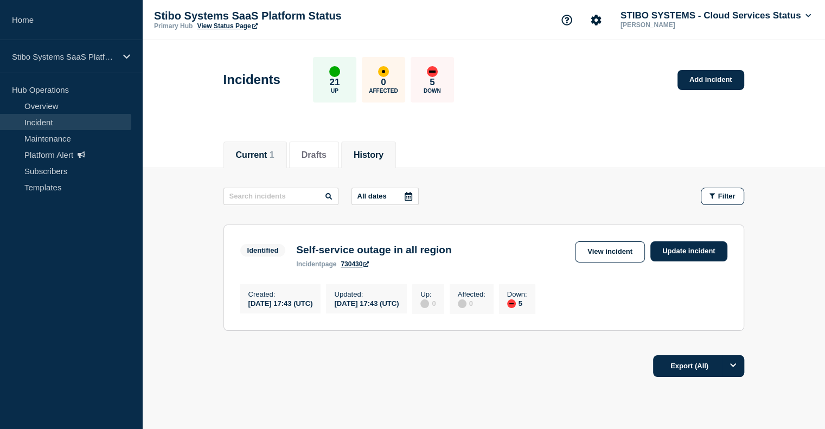
click at [373, 153] on button "History" at bounding box center [368, 155] width 30 height 10
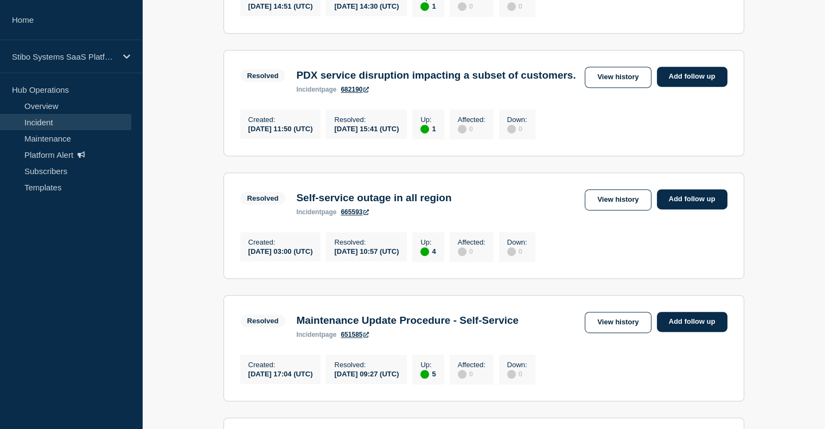
scroll to position [651, 0]
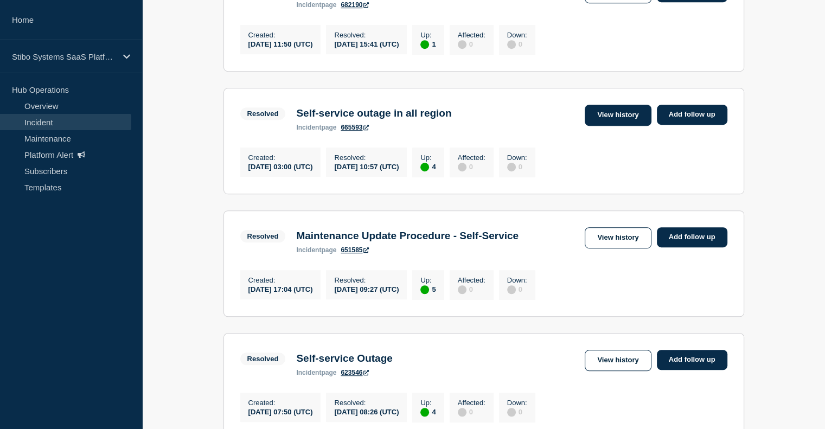
click at [620, 126] on link "View history" at bounding box center [617, 115] width 66 height 21
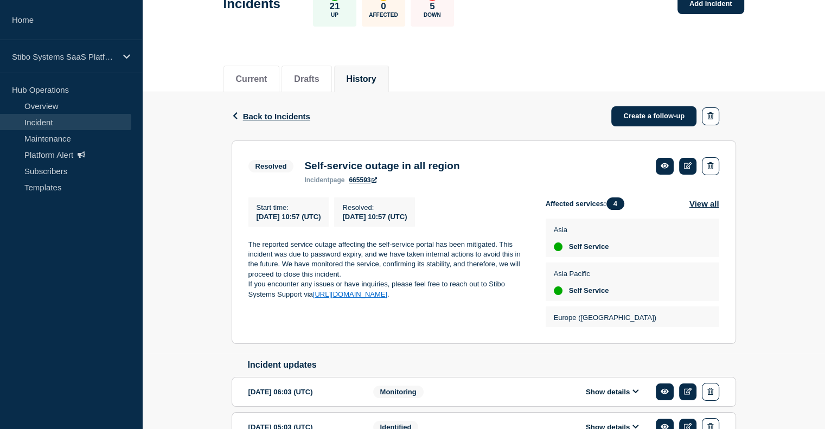
scroll to position [178, 0]
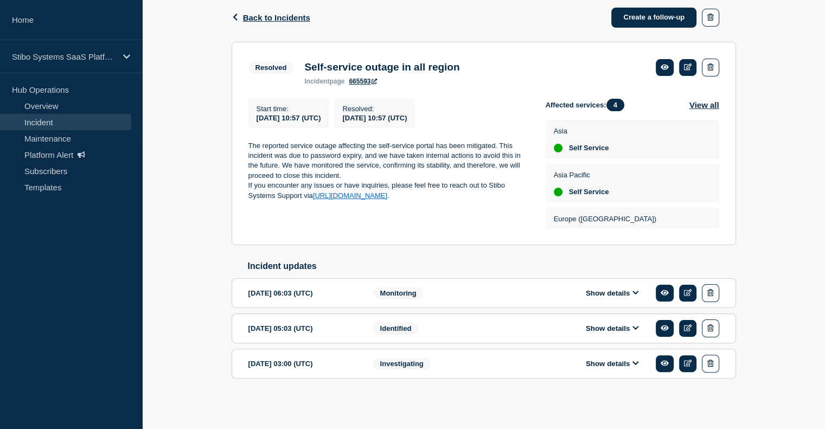
click at [499, 351] on section "2025-01-15 03:00 (UTC) Show details Investigating" at bounding box center [483, 364] width 504 height 30
click at [638, 364] on icon at bounding box center [635, 362] width 7 height 7
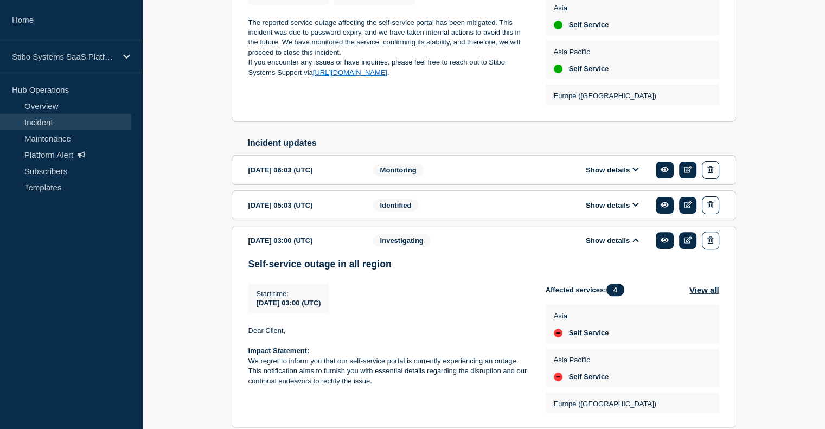
scroll to position [350, 0]
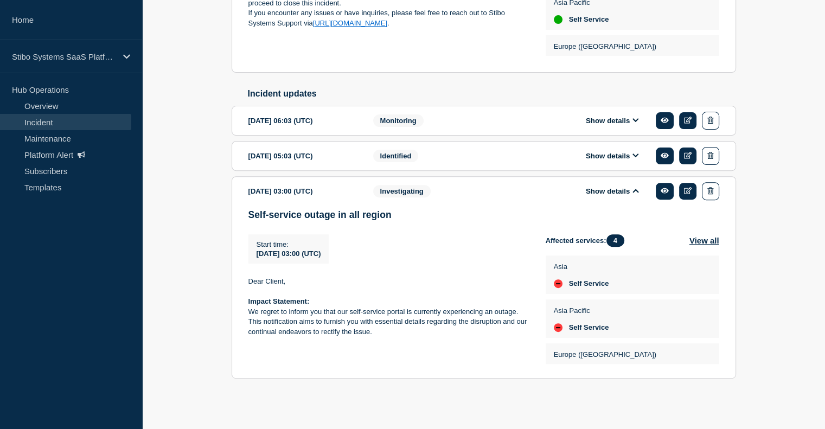
click at [606, 153] on button "Show details" at bounding box center [612, 155] width 60 height 9
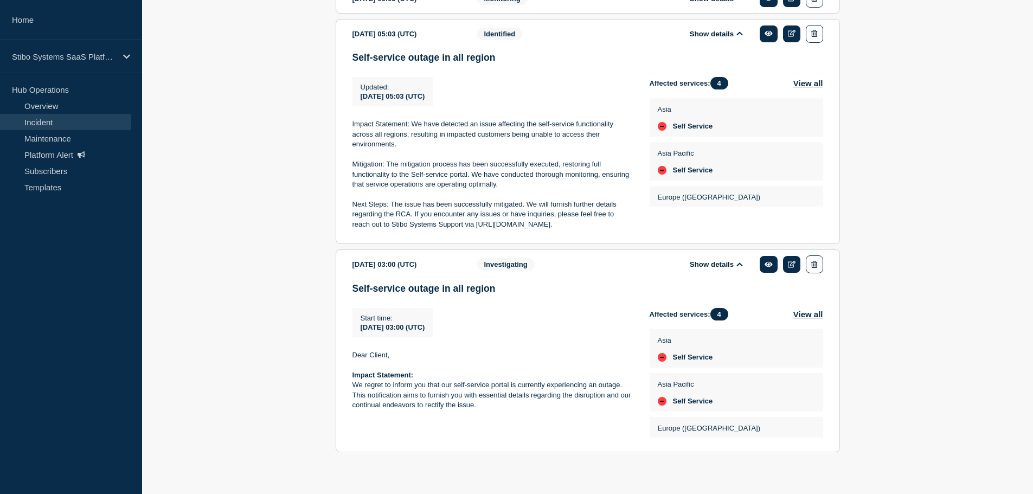
scroll to position [485, 0]
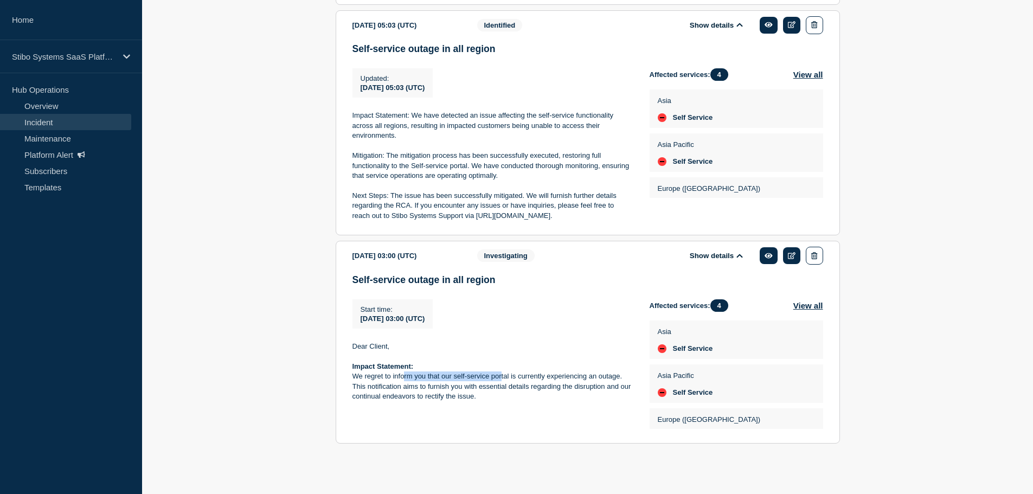
drag, startPoint x: 414, startPoint y: 377, endPoint x: 501, endPoint y: 378, distance: 86.8
click at [501, 379] on p "We regret to inform you that our self-service portal is currently experiencing …" at bounding box center [492, 386] width 280 height 30
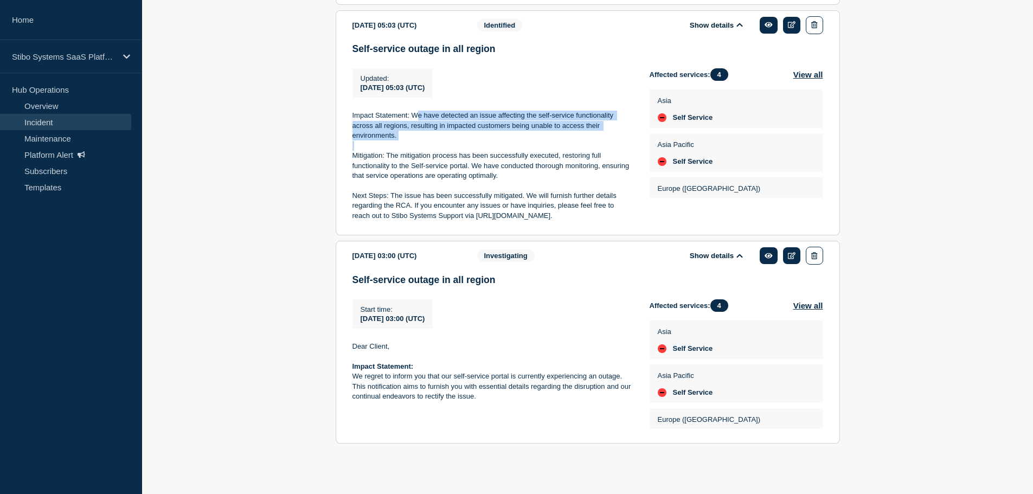
drag, startPoint x: 463, startPoint y: 113, endPoint x: 539, endPoint y: 145, distance: 82.4
click at [539, 145] on div "Impact Statement: We have detected an issue affecting the self-service function…" at bounding box center [492, 166] width 280 height 110
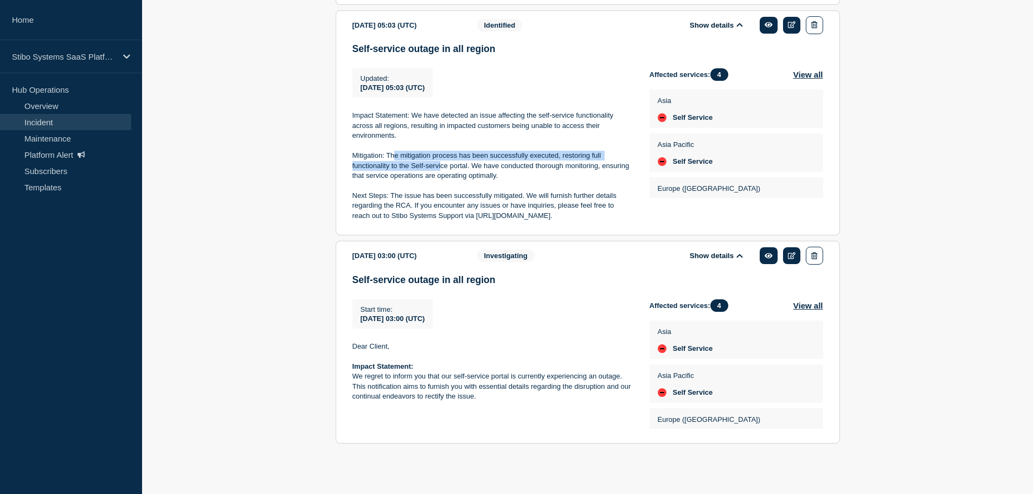
drag, startPoint x: 393, startPoint y: 156, endPoint x: 440, endPoint y: 163, distance: 47.2
click at [440, 163] on p "Mitigation: The mitigation process has been successfully executed, restoring fu…" at bounding box center [492, 166] width 280 height 30
drag, startPoint x: 475, startPoint y: 166, endPoint x: 498, endPoint y: 169, distance: 23.0
click at [499, 168] on p "Mitigation: The mitigation process has been successfully executed, restoring fu…" at bounding box center [492, 166] width 280 height 30
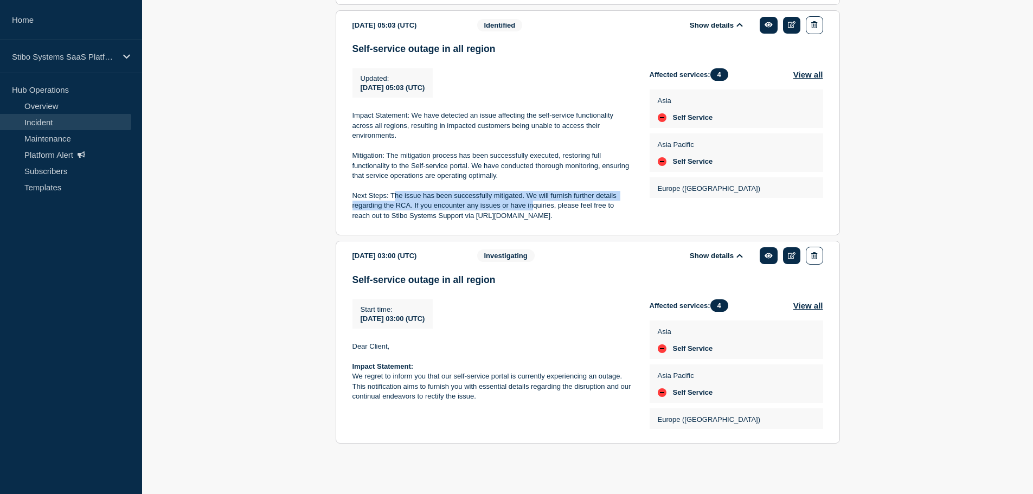
drag, startPoint x: 395, startPoint y: 196, endPoint x: 532, endPoint y: 210, distance: 137.9
click at [532, 210] on p "Next Steps: The issue has been successfully mitigated. We will furnish further …" at bounding box center [492, 206] width 280 height 30
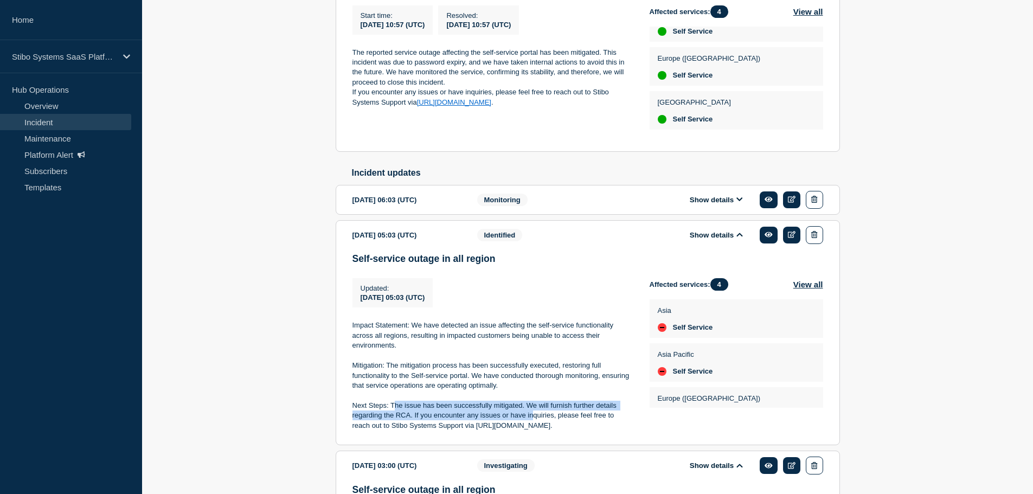
scroll to position [159, 0]
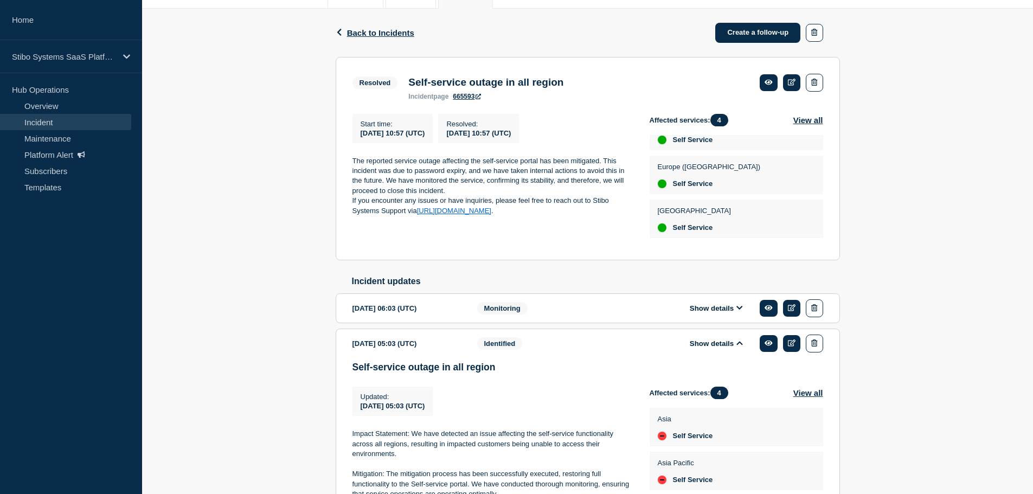
click at [742, 310] on icon at bounding box center [739, 308] width 6 height 4
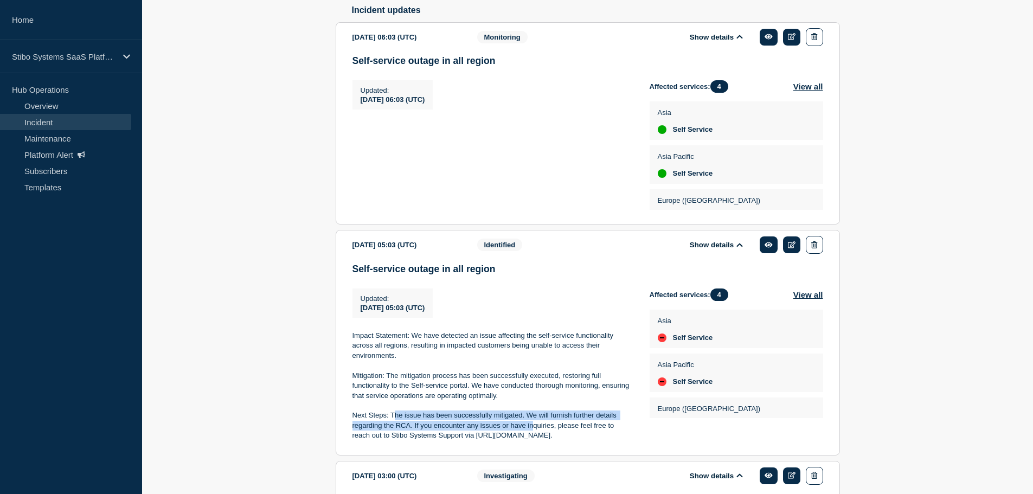
scroll to position [214, 0]
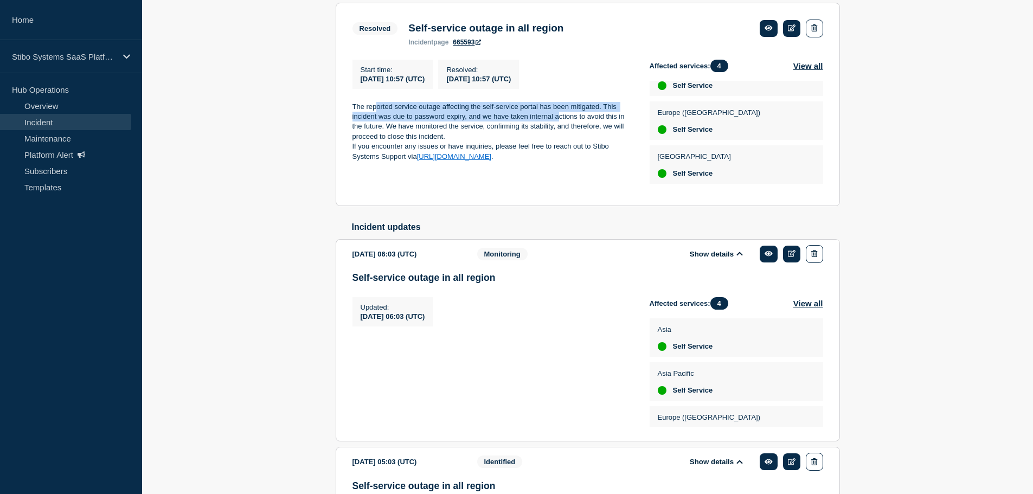
drag, startPoint x: 376, startPoint y: 108, endPoint x: 563, endPoint y: 121, distance: 188.0
click at [563, 121] on p "The reported service outage affecting the self-service portal has been mitigate…" at bounding box center [492, 122] width 280 height 40
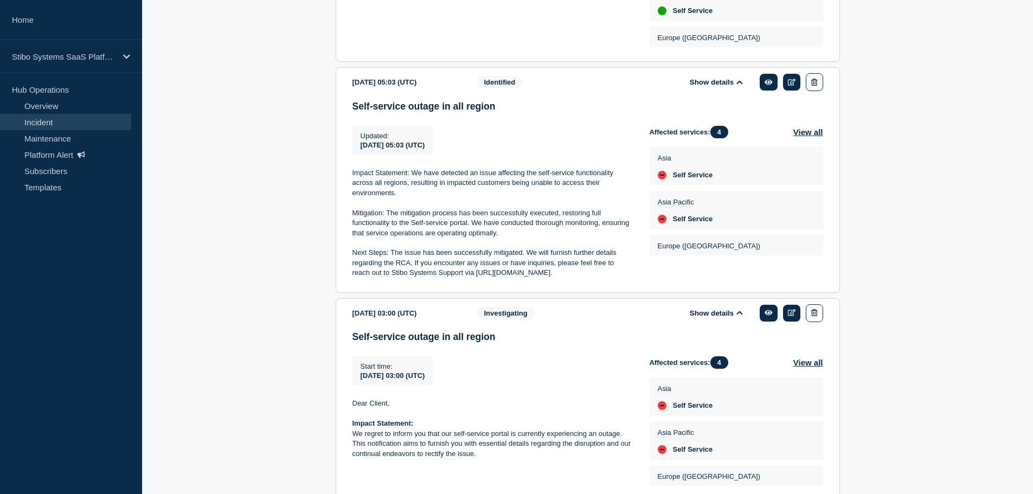
scroll to position [657, 0]
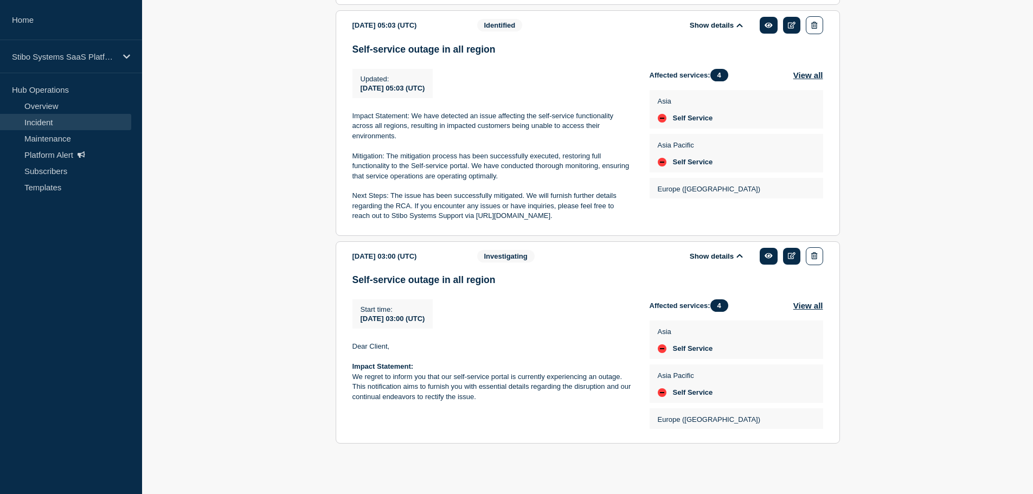
click at [42, 122] on link "Incident" at bounding box center [65, 122] width 131 height 16
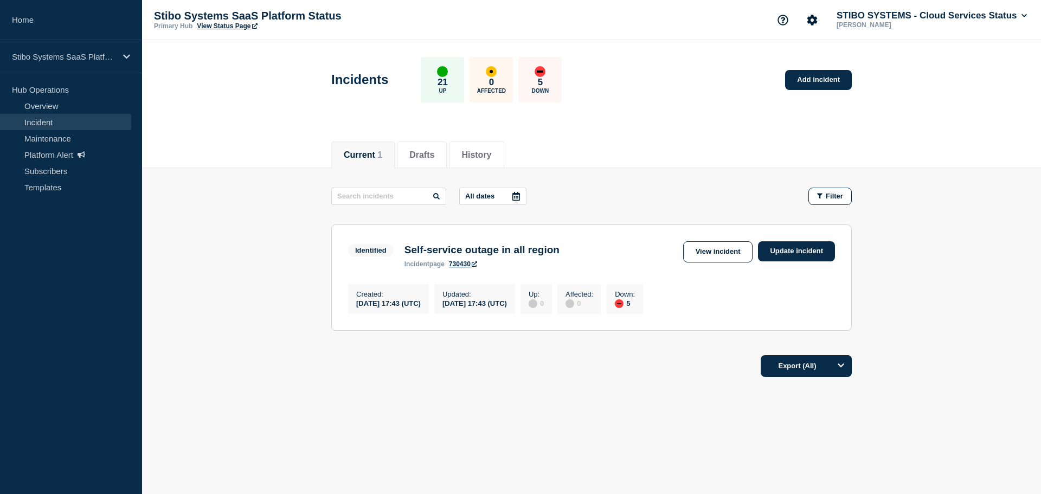
click at [366, 144] on li "Current 1" at bounding box center [362, 154] width 63 height 27
click at [703, 252] on link "View incident" at bounding box center [718, 251] width 70 height 21
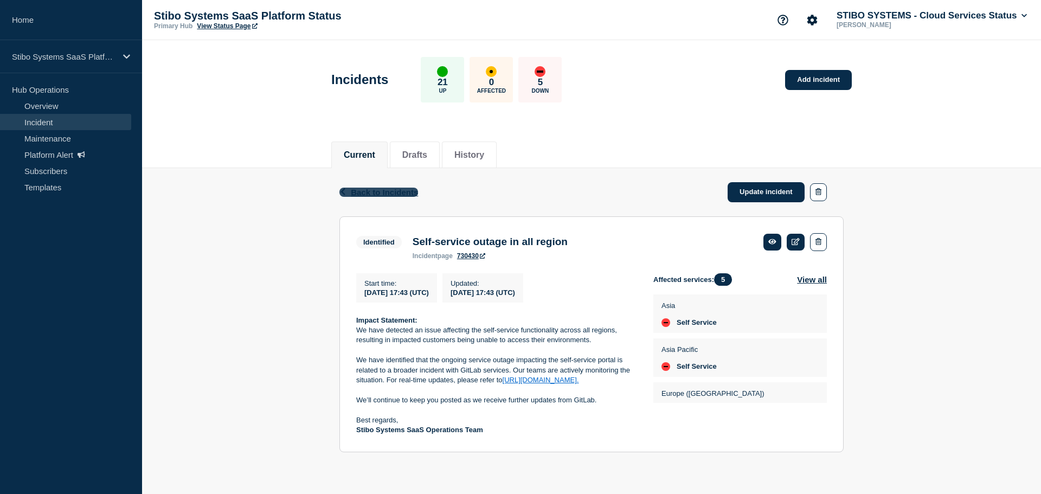
click at [372, 190] on span "Back to Incidents" at bounding box center [384, 192] width 67 height 9
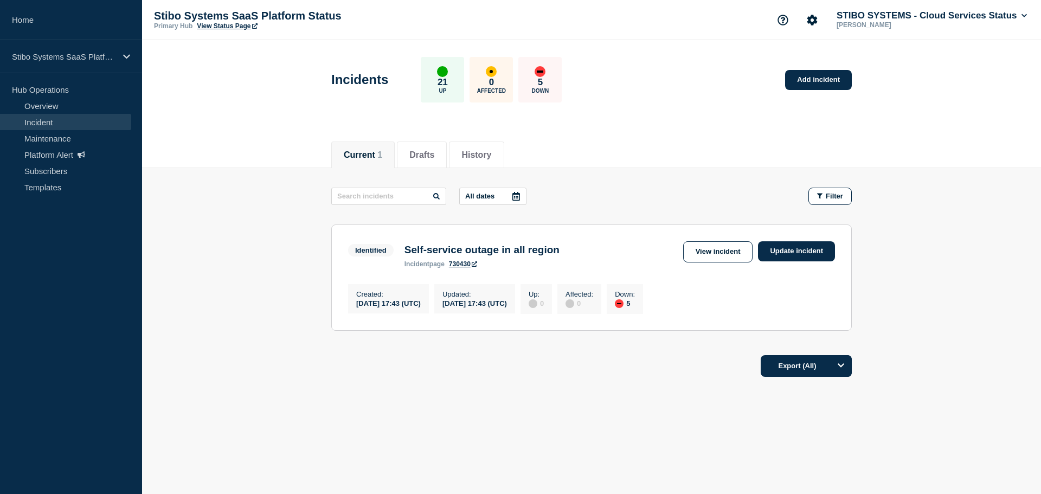
click at [50, 117] on link "Incident" at bounding box center [65, 122] width 131 height 16
click at [720, 254] on link "View incident" at bounding box center [718, 251] width 70 height 21
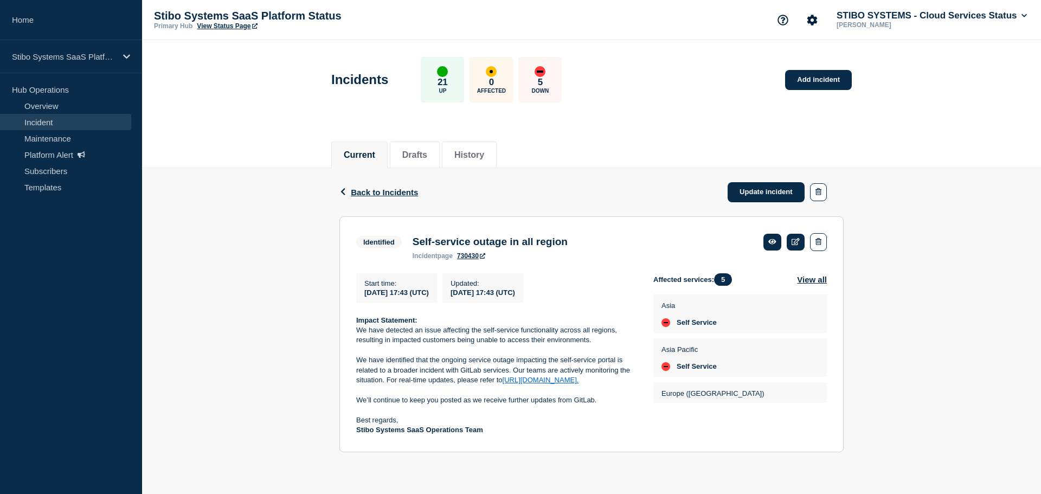
click at [640, 178] on div "Back Back to Incidents Update incident" at bounding box center [591, 192] width 504 height 48
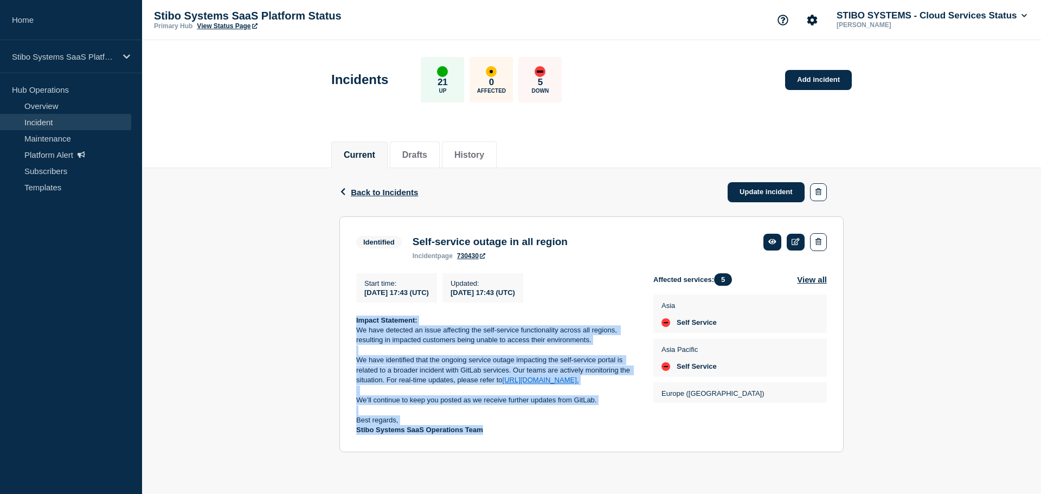
drag, startPoint x: 507, startPoint y: 433, endPoint x: 334, endPoint y: 316, distance: 208.4
click at [334, 316] on div "Back Back to Incidents Update incident Identified Self-service outage in all re…" at bounding box center [591, 318] width 520 height 300
click at [248, 312] on div "Back Back to Incidents Update incident Identified Self-service outage in all re…" at bounding box center [591, 318] width 899 height 300
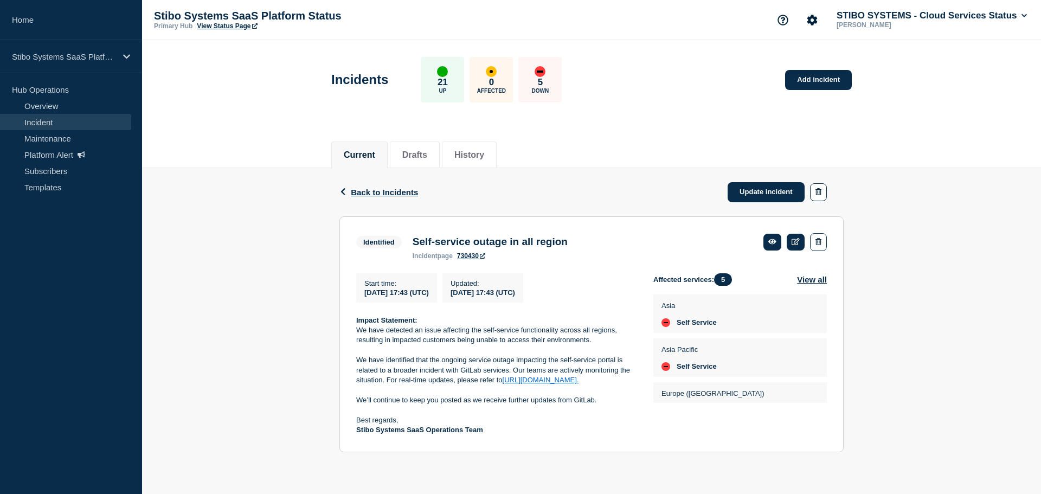
click at [263, 284] on div "Back Back to Incidents Update incident Identified Self-service outage in all re…" at bounding box center [591, 318] width 899 height 300
click at [756, 192] on link "Update incident" at bounding box center [766, 192] width 77 height 20
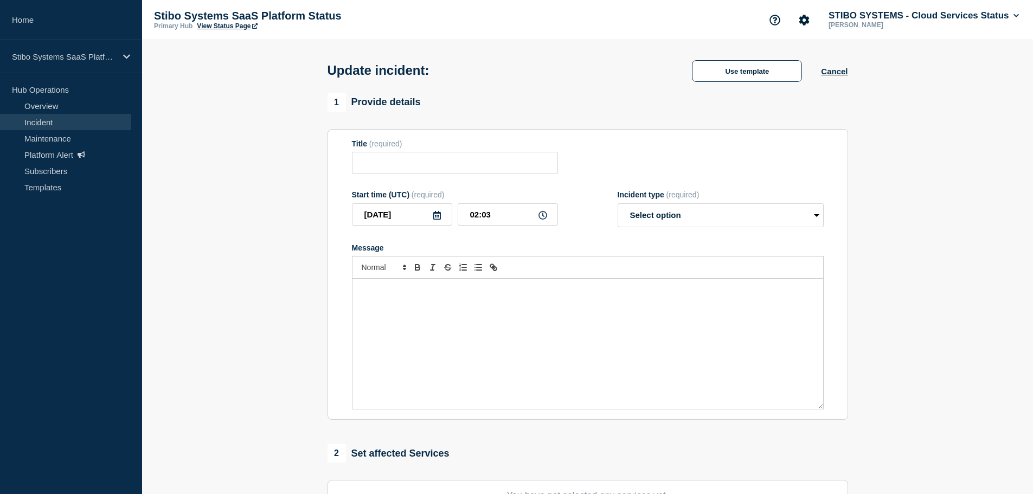
type input "Self-service outage in all region"
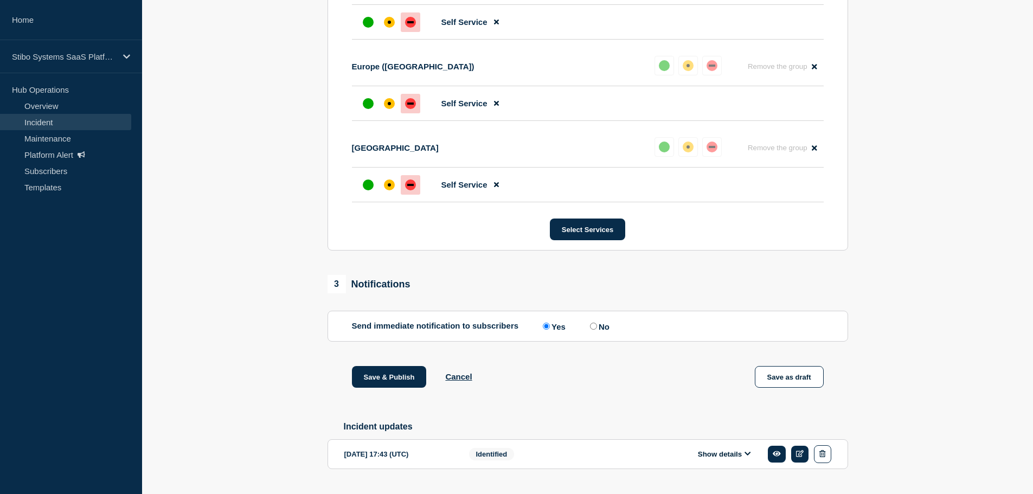
scroll to position [730, 0]
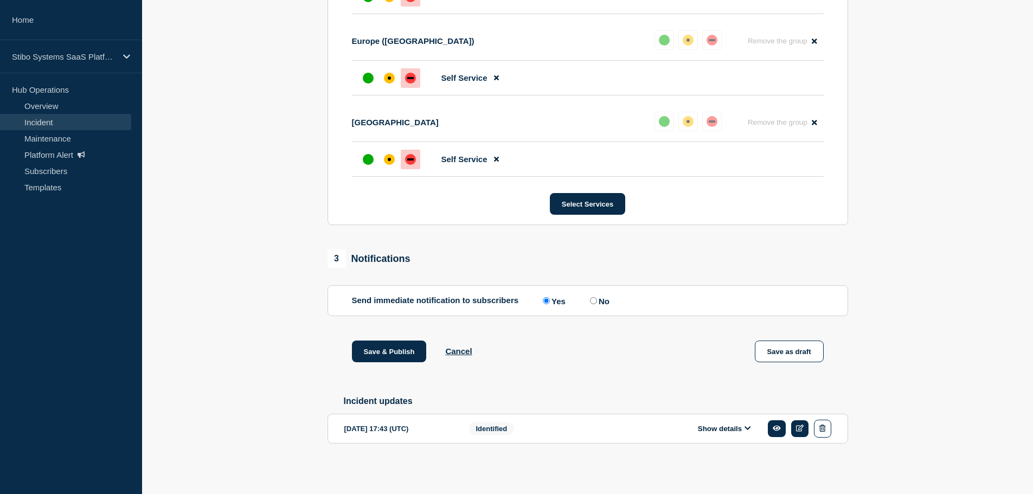
click at [513, 426] on span "Identified" at bounding box center [492, 428] width 46 height 12
click at [738, 429] on button "Show details" at bounding box center [724, 428] width 60 height 9
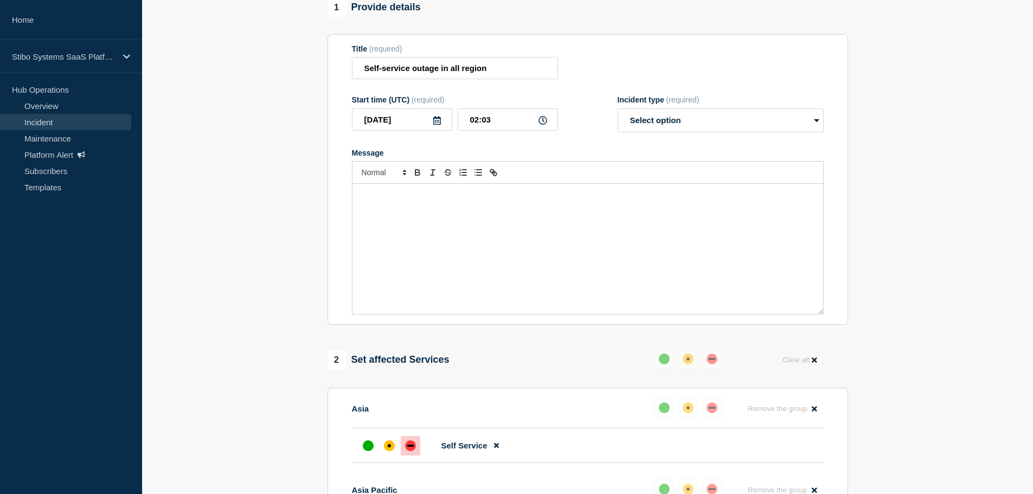
scroll to position [0, 0]
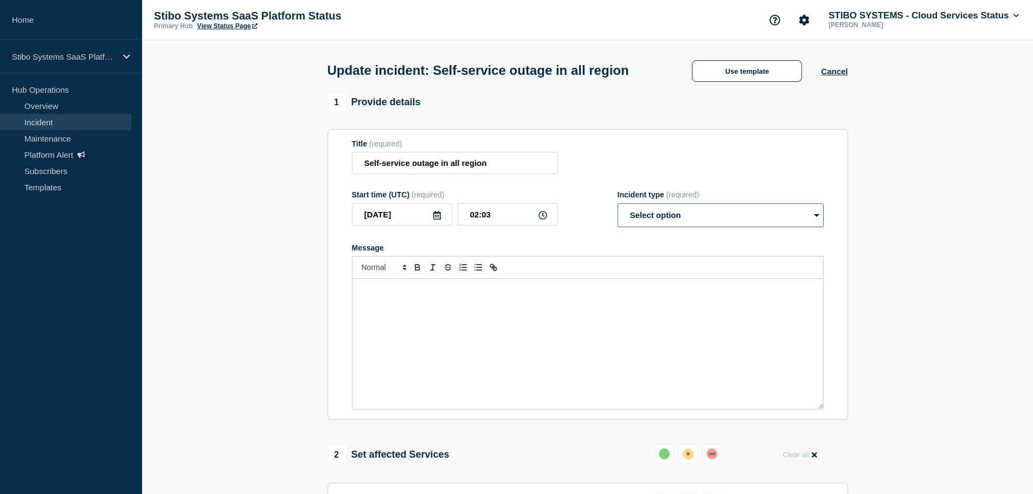
click at [657, 227] on select "Select option Investigating Identified Monitoring Resolved" at bounding box center [720, 215] width 206 height 24
select select "identified"
click at [617, 223] on select "Select option Investigating Identified Monitoring Resolved" at bounding box center [720, 215] width 206 height 24
click at [401, 334] on div "Message" at bounding box center [587, 344] width 471 height 130
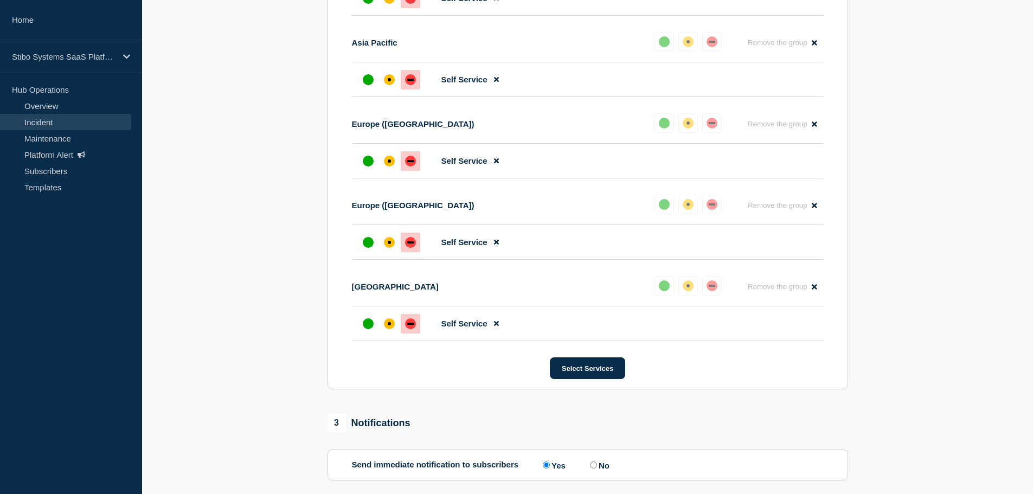
scroll to position [759, 0]
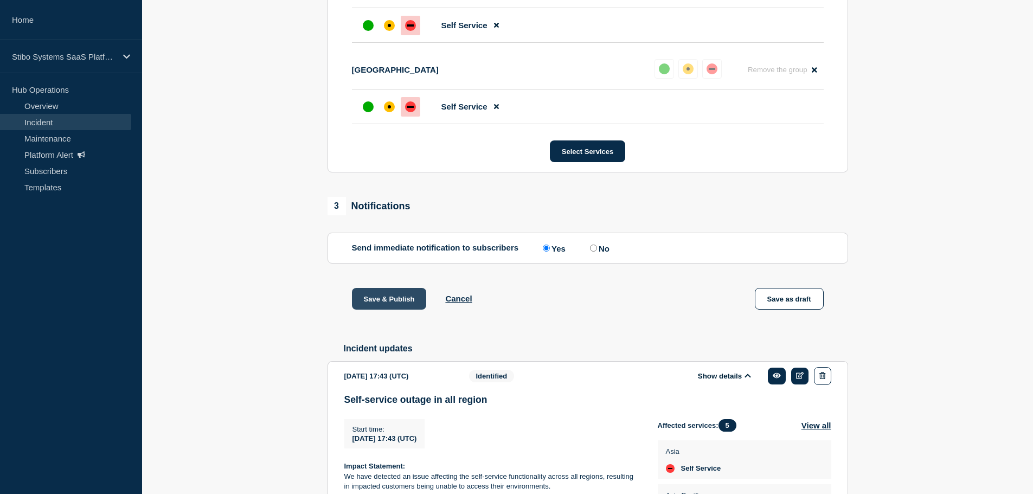
click at [381, 310] on button "Save & Publish" at bounding box center [389, 299] width 75 height 22
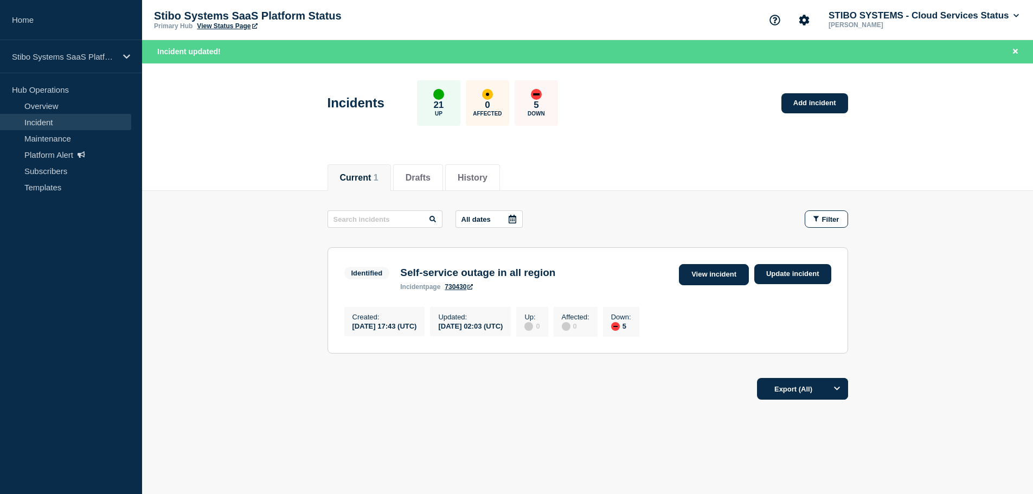
click at [722, 274] on link "View incident" at bounding box center [714, 274] width 70 height 21
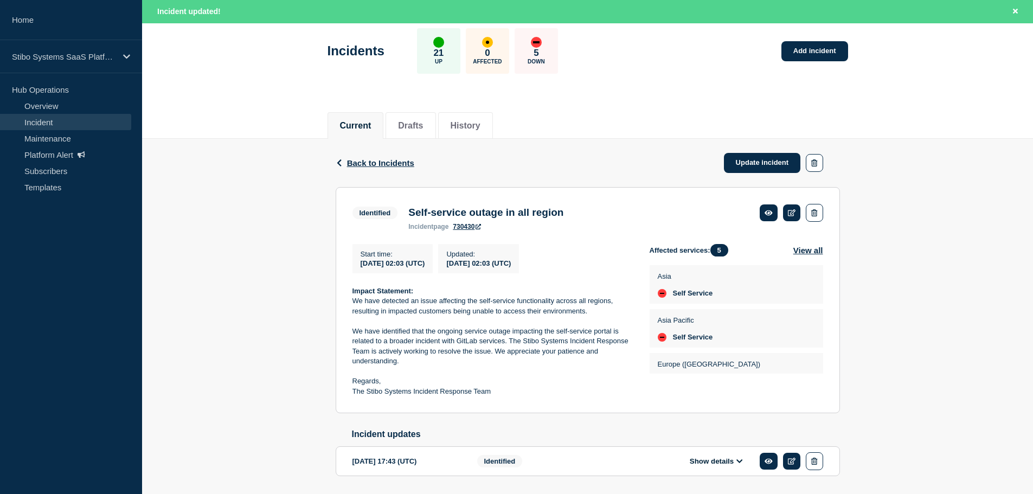
scroll to position [92, 0]
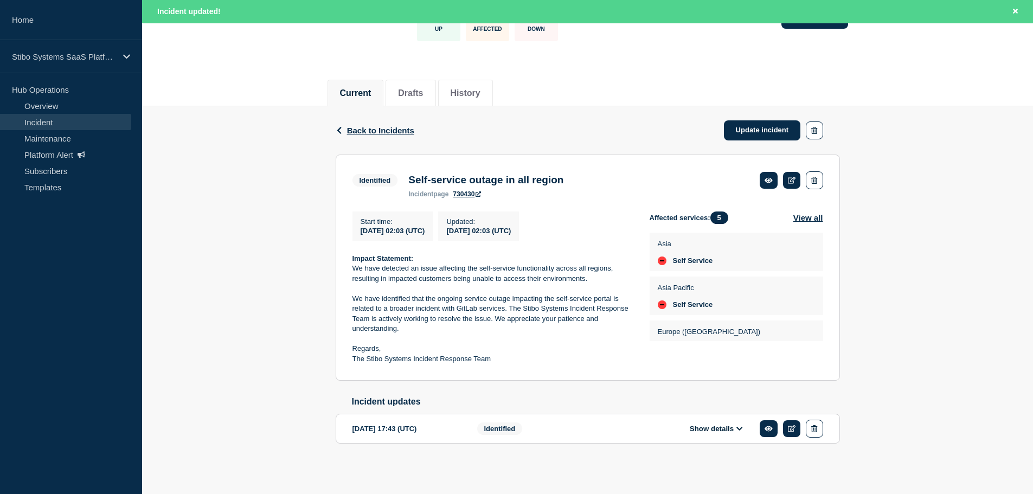
click at [612, 428] on div "2025-10-07 17:43 (UTC) Show details Identified" at bounding box center [587, 429] width 471 height 18
click at [731, 428] on button "Show details" at bounding box center [716, 428] width 60 height 9
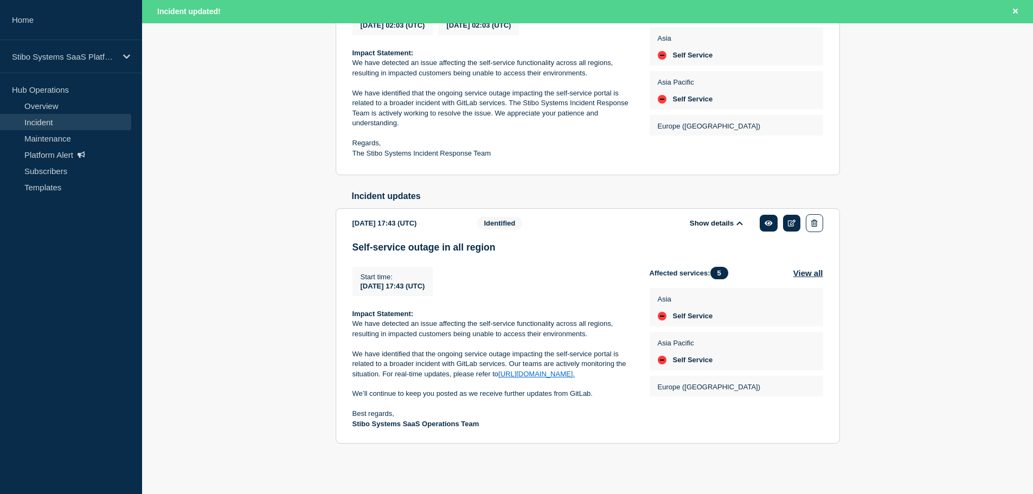
scroll to position [0, 0]
